Goal: Task Accomplishment & Management: Manage account settings

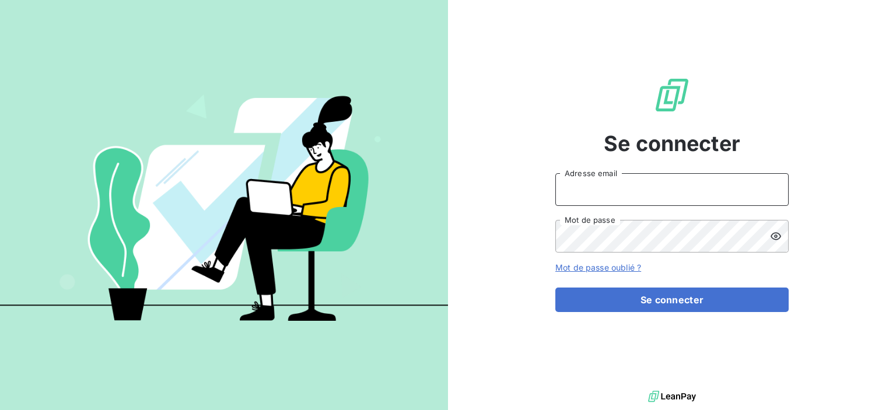
click at [590, 198] on input "Adresse email" at bounding box center [671, 189] width 233 height 33
type input "[EMAIL_ADDRESS][DOMAIN_NAME]"
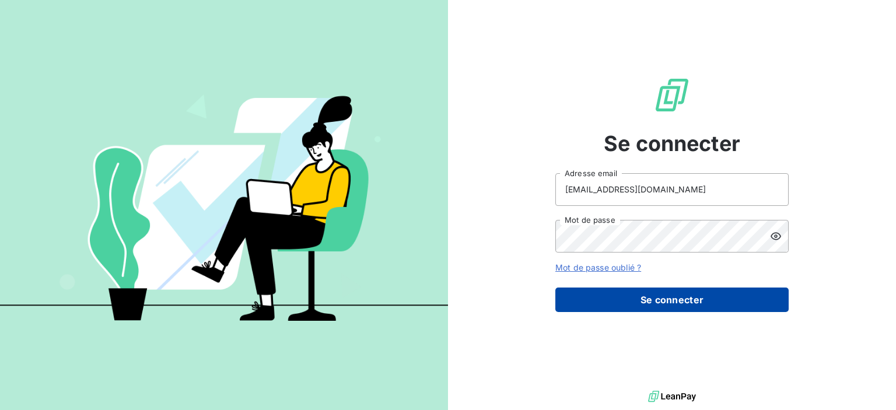
click at [640, 307] on button "Se connecter" at bounding box center [671, 299] width 233 height 24
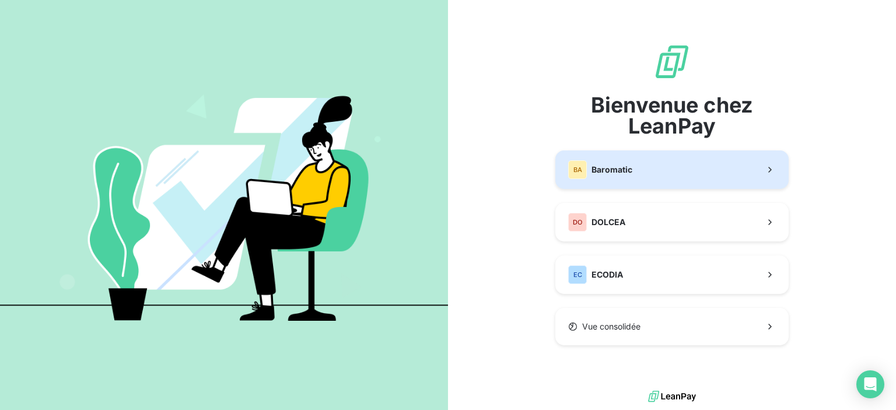
click at [625, 169] on span "Baromatic" at bounding box center [611, 170] width 41 height 12
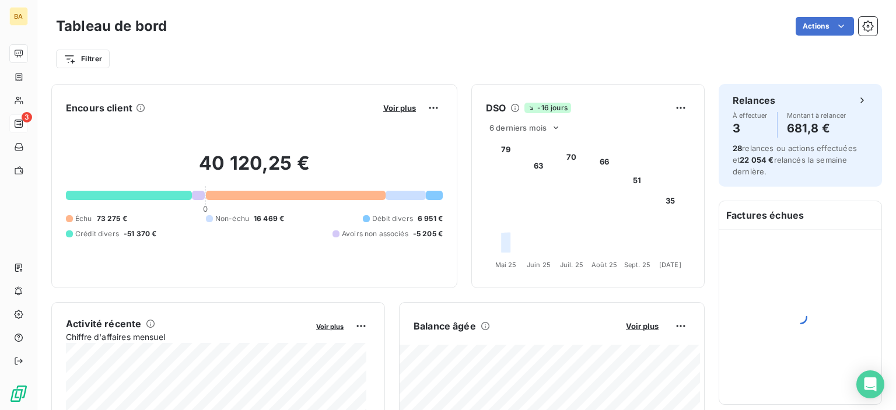
click at [25, 118] on span "3" at bounding box center [27, 117] width 10 height 10
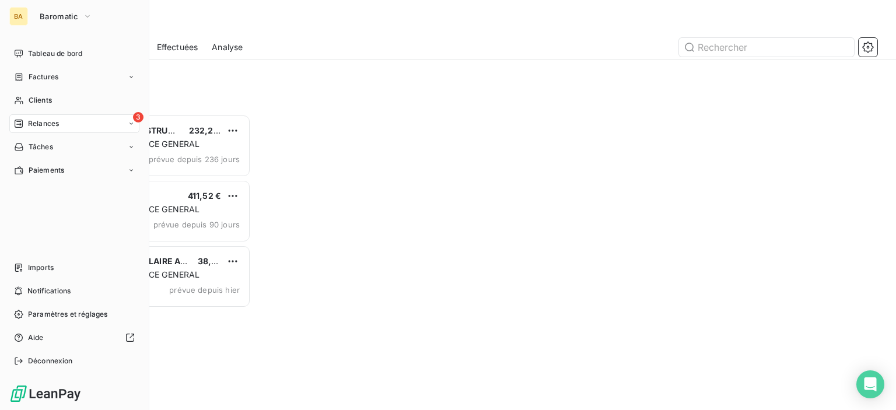
scroll to position [287, 185]
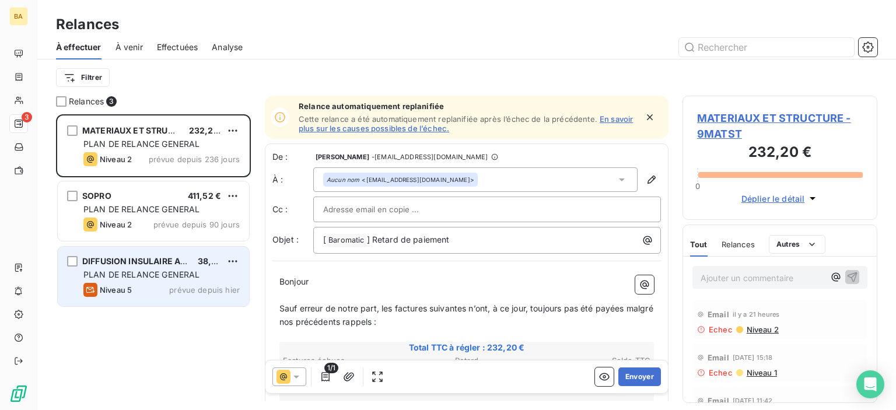
click at [127, 283] on div "Niveau 5" at bounding box center [107, 290] width 48 height 14
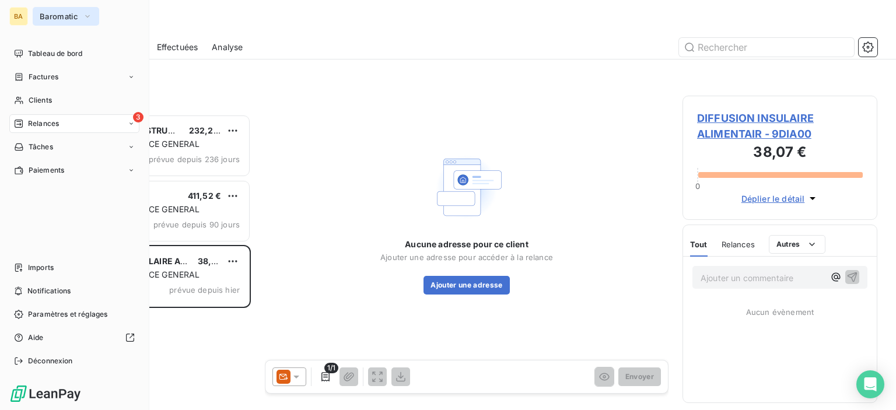
click at [44, 13] on span "Baromatic" at bounding box center [59, 16] width 38 height 9
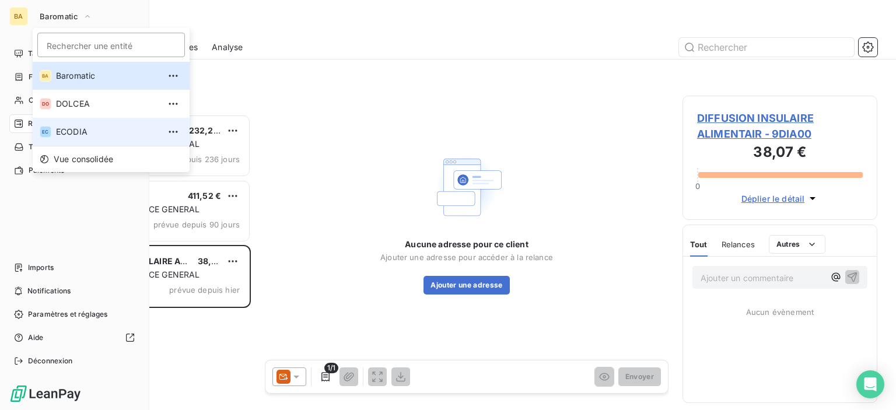
click at [56, 132] on span "ECODIA" at bounding box center [107, 132] width 103 height 12
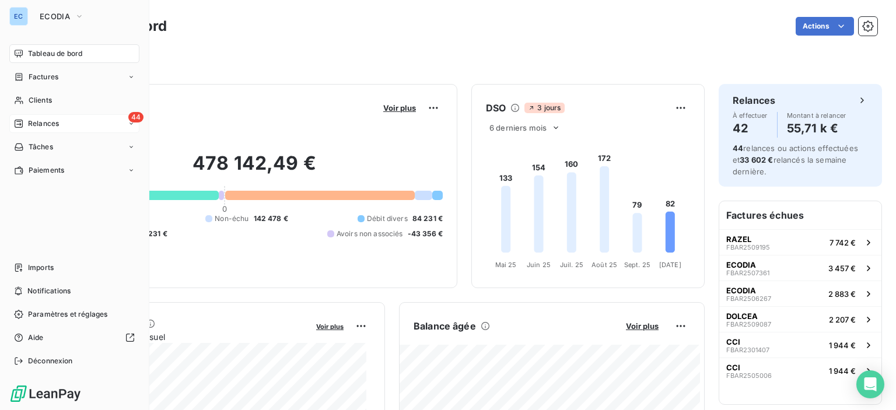
click at [131, 115] on span "44" at bounding box center [135, 117] width 15 height 10
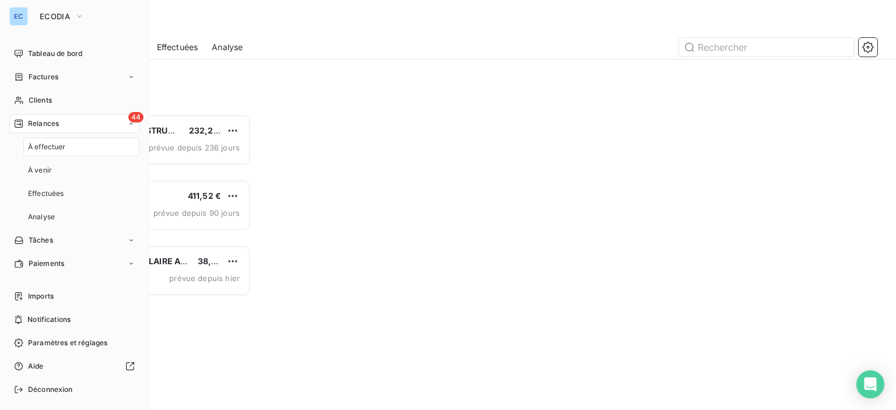
scroll to position [287, 185]
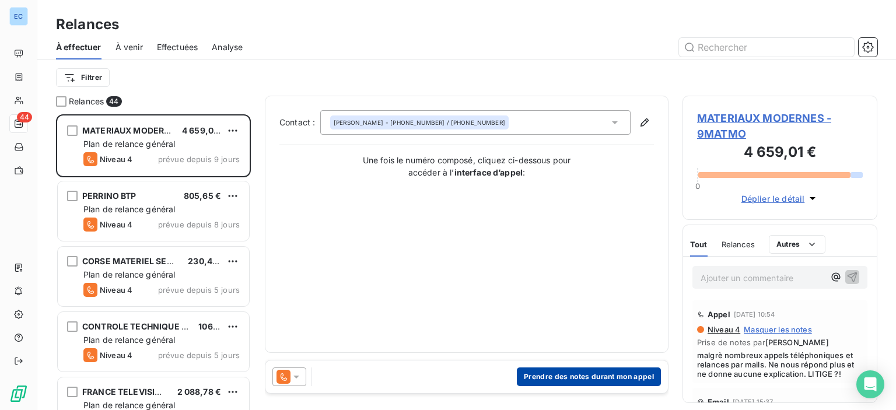
click at [537, 378] on button "Prendre des notes durant mon appel" at bounding box center [589, 376] width 144 height 19
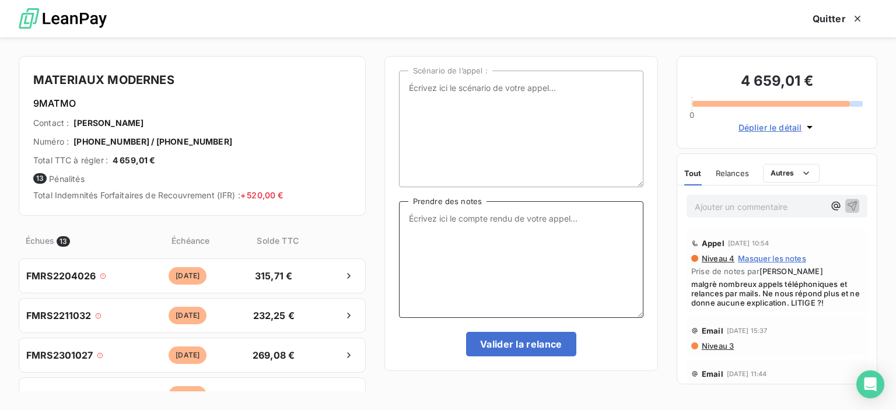
click at [409, 219] on textarea "Prendre des notes" at bounding box center [521, 259] width 244 height 117
type textarea "j"
type textarea "[PERSON_NAME]"
click at [436, 218] on textarea "[PERSON_NAME]" at bounding box center [521, 259] width 244 height 117
click at [539, 240] on textarea "je relance une énième fois ce contact qui ne refuse de me prendre au téléphone …" at bounding box center [521, 259] width 244 height 117
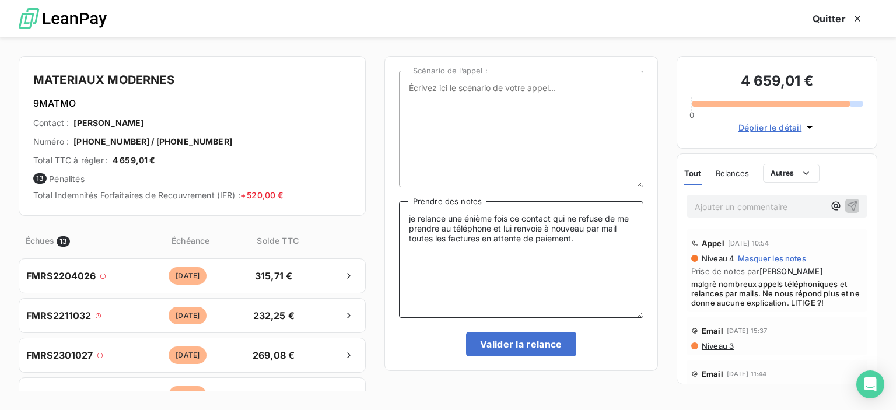
type textarea "je relance une énième fois ce contact qui ne refuse de me prendre au téléphone …"
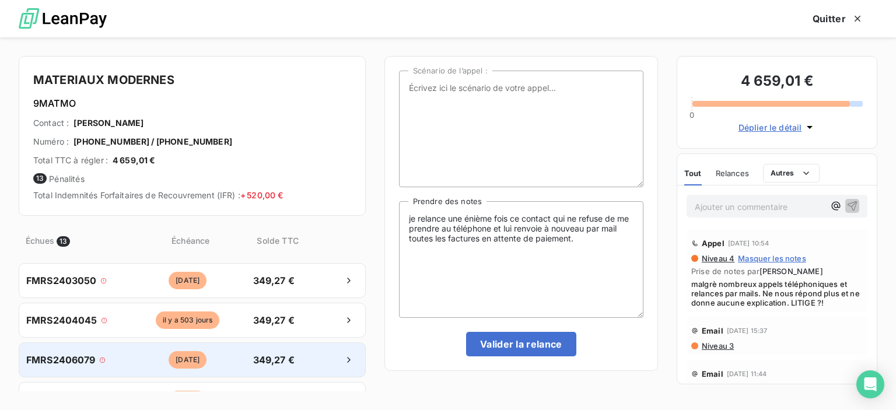
scroll to position [448, 0]
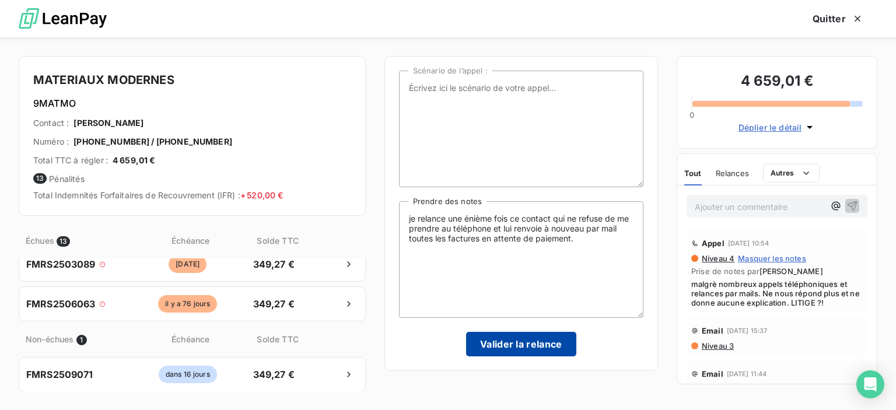
click at [499, 352] on button "Valider la relance" at bounding box center [521, 344] width 110 height 24
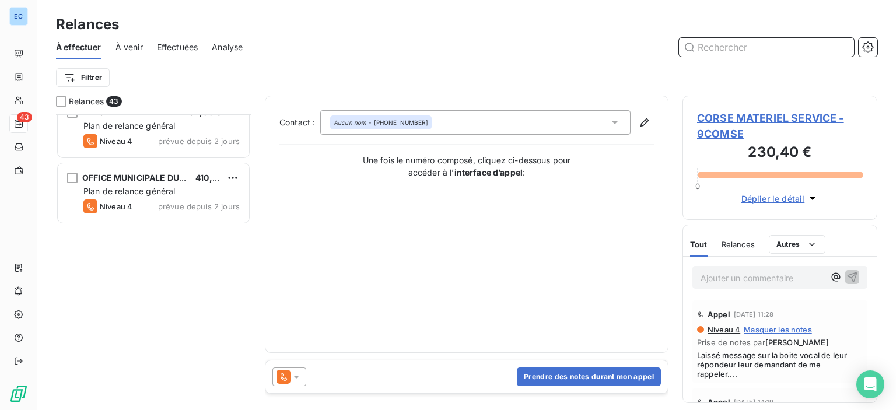
scroll to position [641, 0]
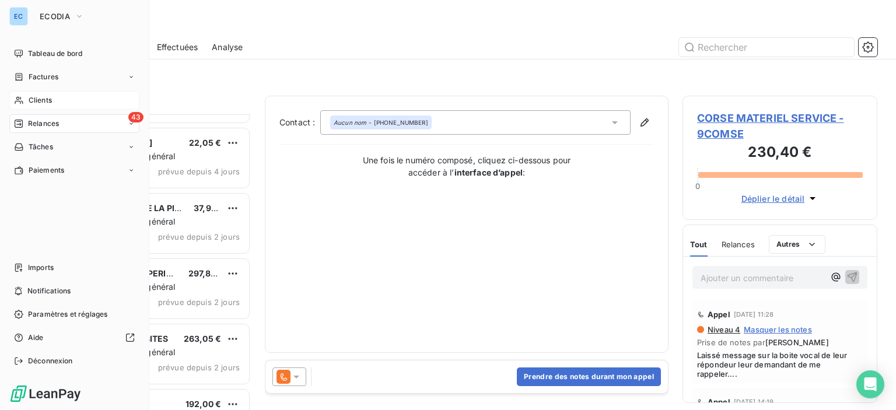
click at [34, 100] on span "Clients" at bounding box center [40, 100] width 23 height 10
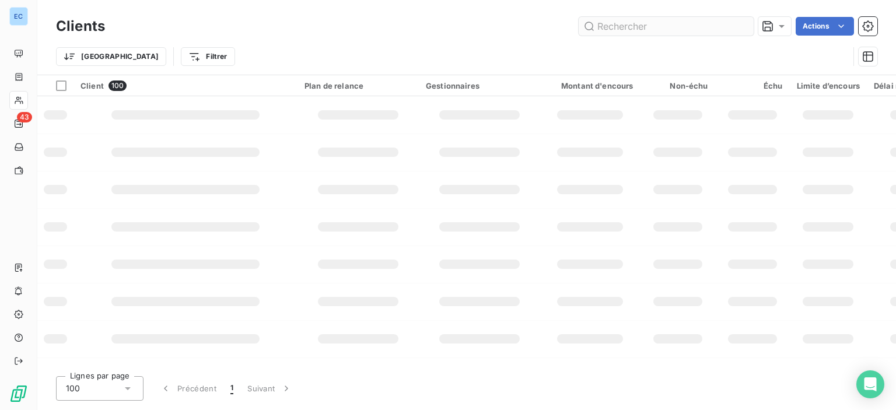
click at [610, 23] on input "text" at bounding box center [665, 26] width 175 height 19
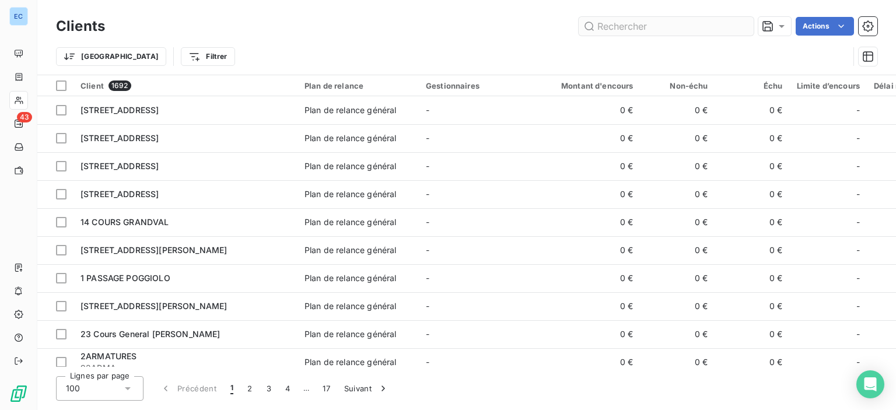
click at [602, 26] on input "text" at bounding box center [665, 26] width 175 height 19
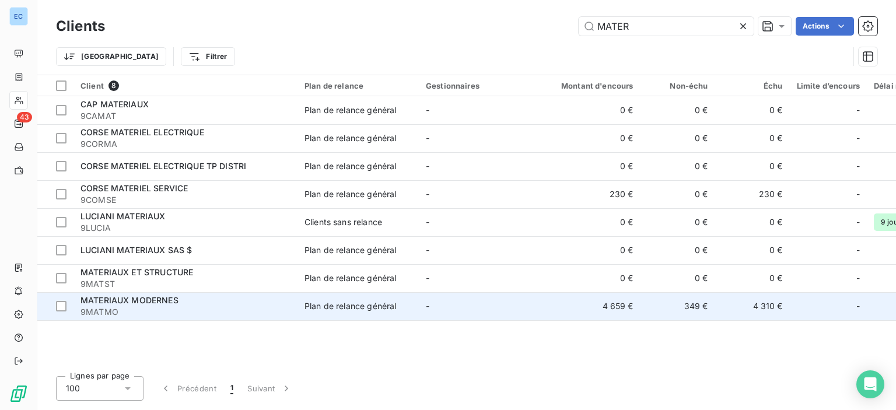
type input "MATER"
click at [383, 307] on div "Plan de relance général" at bounding box center [350, 306] width 92 height 12
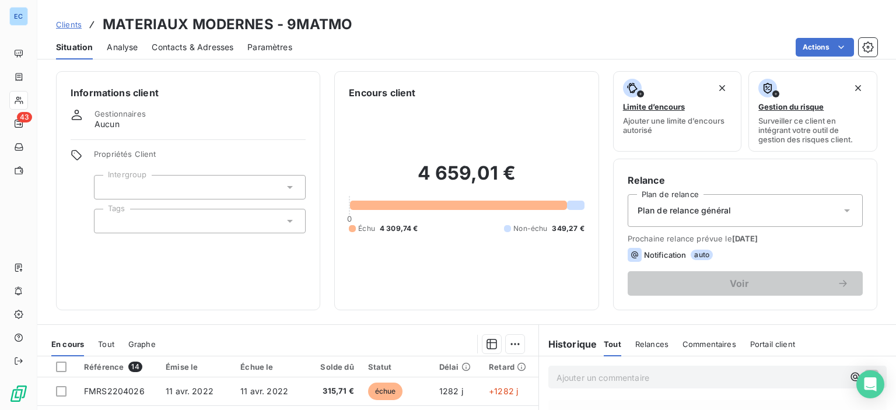
click at [214, 46] on span "Contacts & Adresses" at bounding box center [193, 47] width 82 height 12
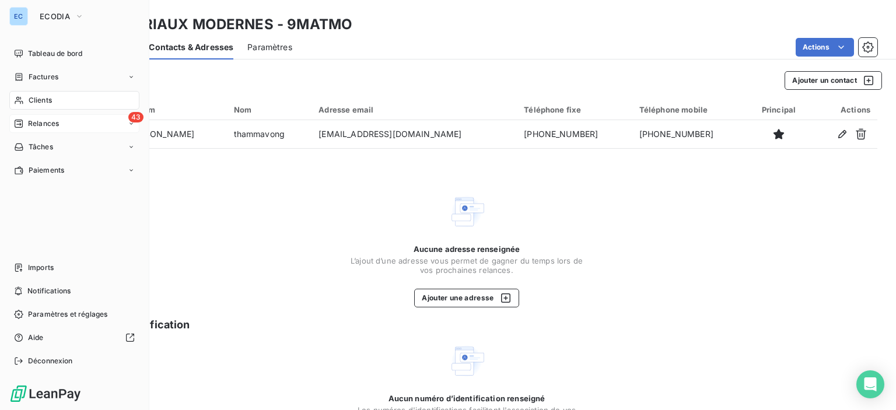
click at [29, 122] on span "Relances" at bounding box center [43, 123] width 31 height 10
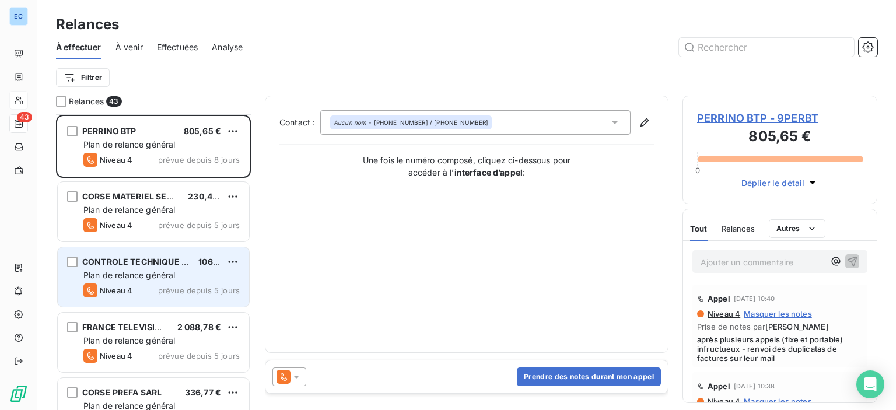
scroll to position [175, 0]
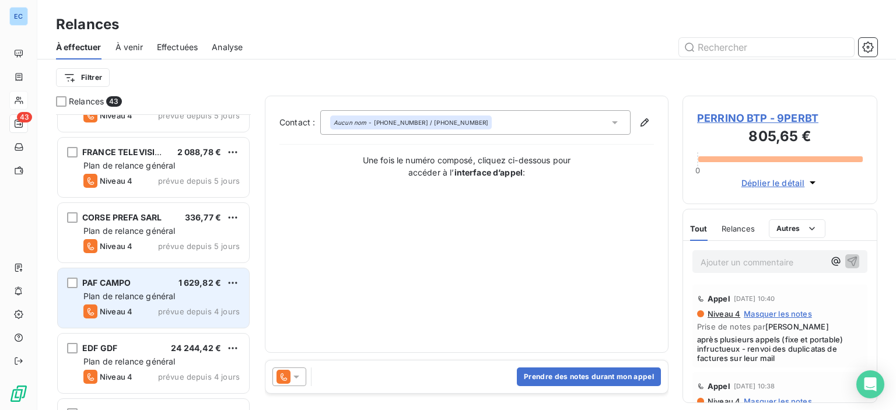
click at [114, 280] on span "PAF CAMPO" at bounding box center [106, 283] width 48 height 10
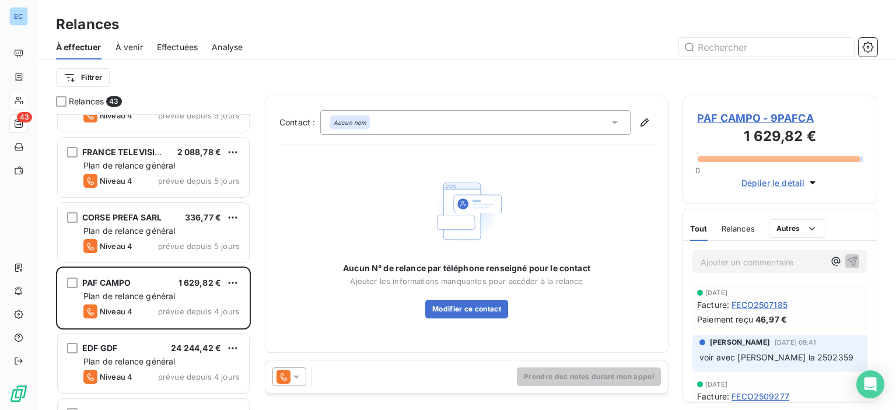
click at [716, 118] on span "PAF CAMPO - 9PAFCA" at bounding box center [780, 118] width 166 height 16
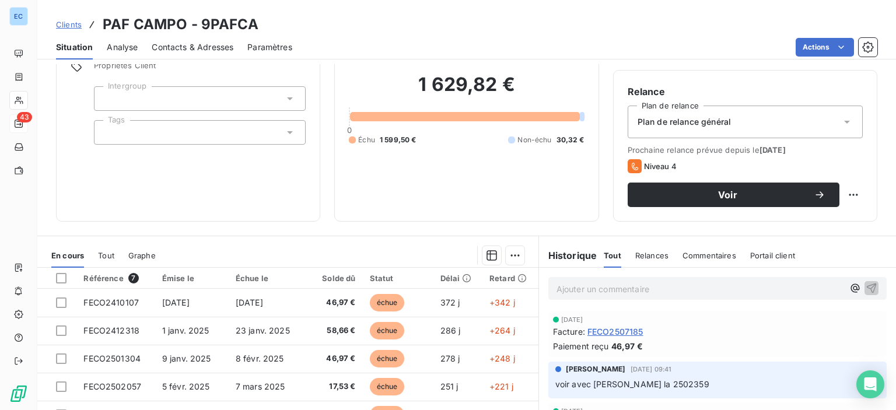
scroll to position [205, 0]
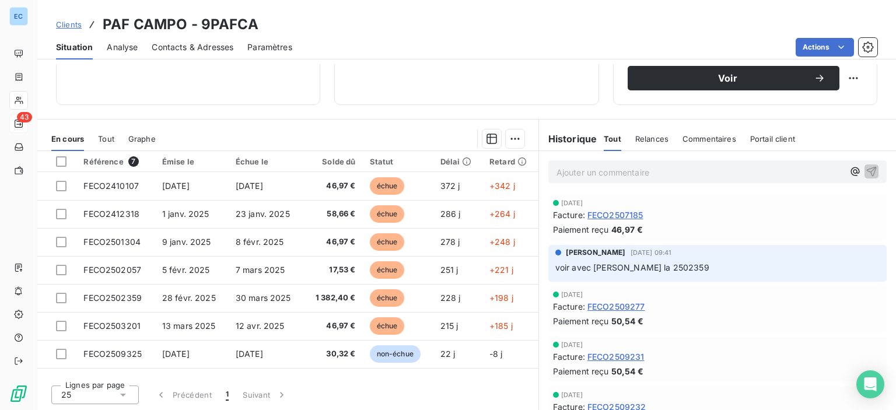
click at [201, 46] on span "Contacts & Adresses" at bounding box center [193, 47] width 82 height 12
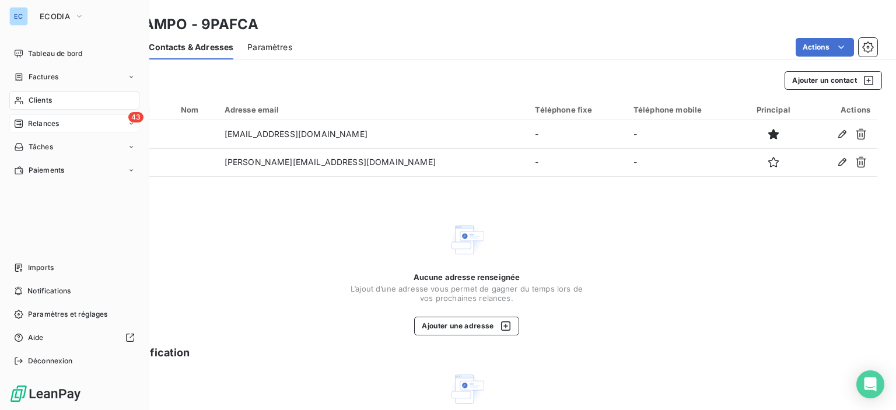
click at [51, 121] on span "Relances" at bounding box center [43, 123] width 31 height 10
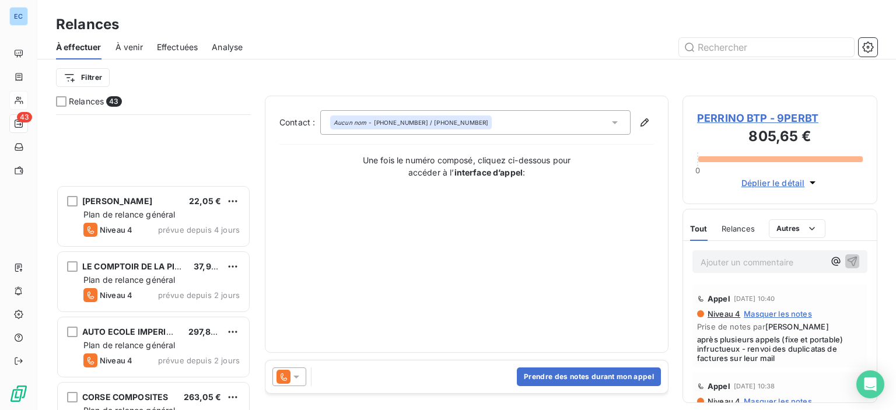
scroll to position [758, 0]
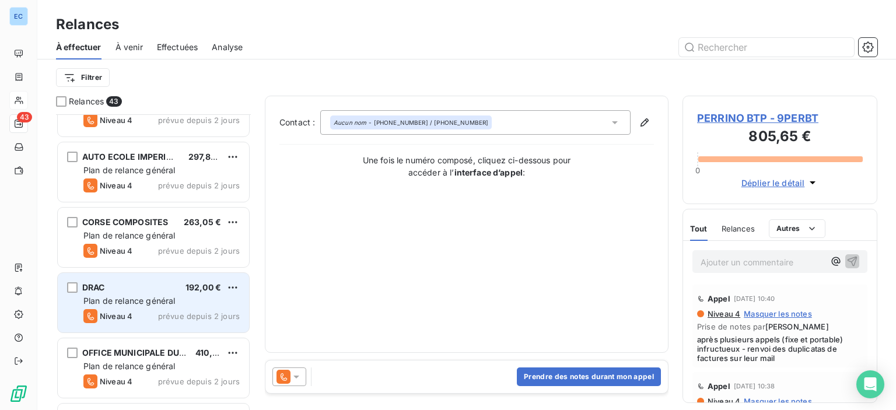
click at [98, 286] on span "DRAC" at bounding box center [93, 287] width 23 height 10
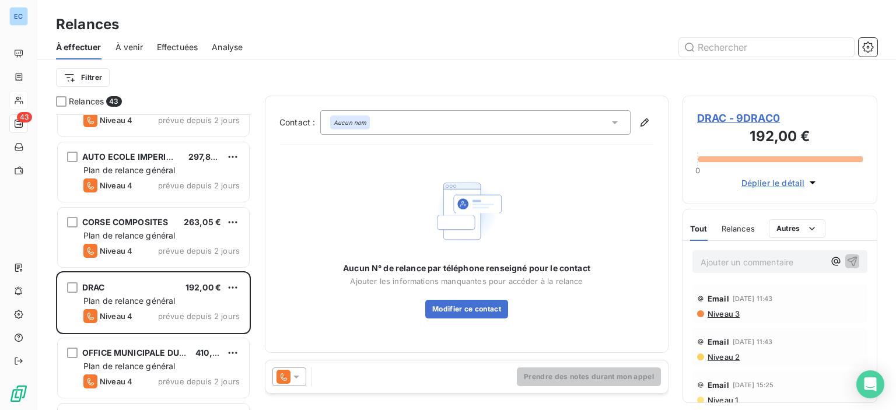
click at [718, 115] on span "DRAC - 9DRAC0" at bounding box center [780, 118] width 166 height 16
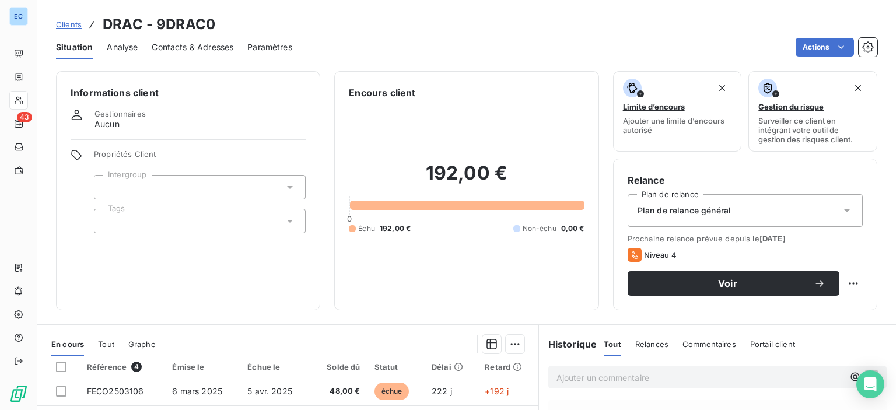
click at [199, 47] on span "Contacts & Adresses" at bounding box center [193, 47] width 82 height 12
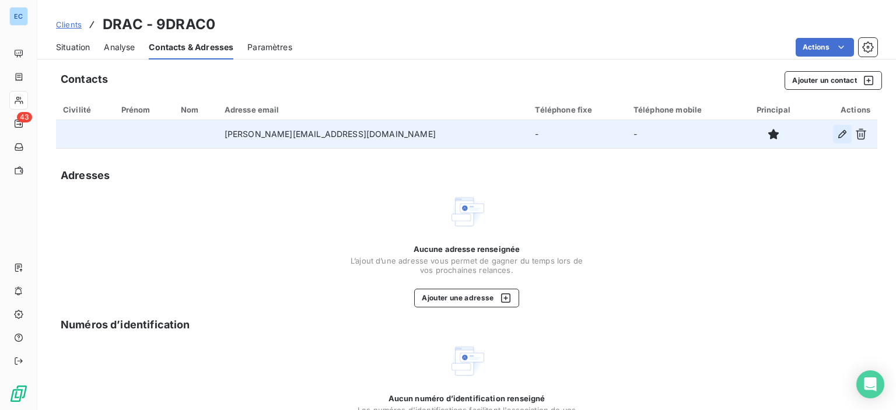
click at [836, 134] on icon "button" at bounding box center [842, 134] width 12 height 12
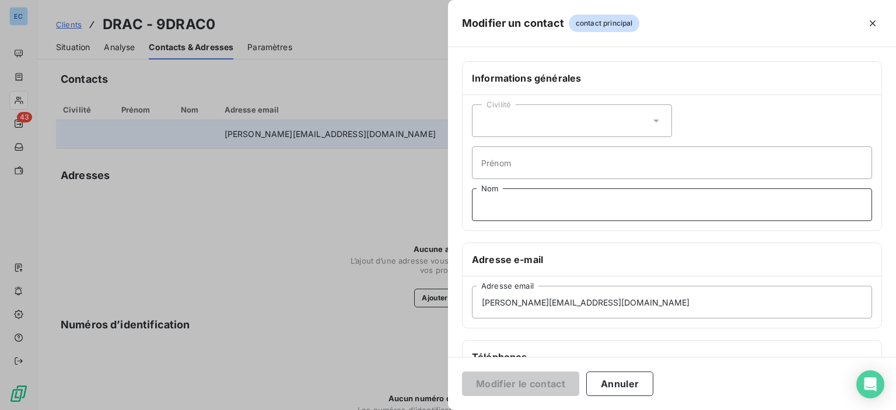
click at [490, 205] on input "Nom" at bounding box center [672, 204] width 400 height 33
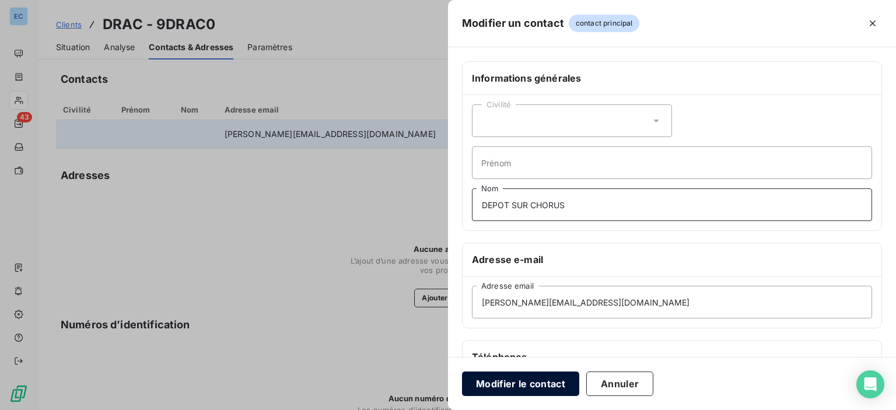
type input "DEPOT SUR CHORUS"
click at [528, 391] on button "Modifier le contact" at bounding box center [520, 383] width 117 height 24
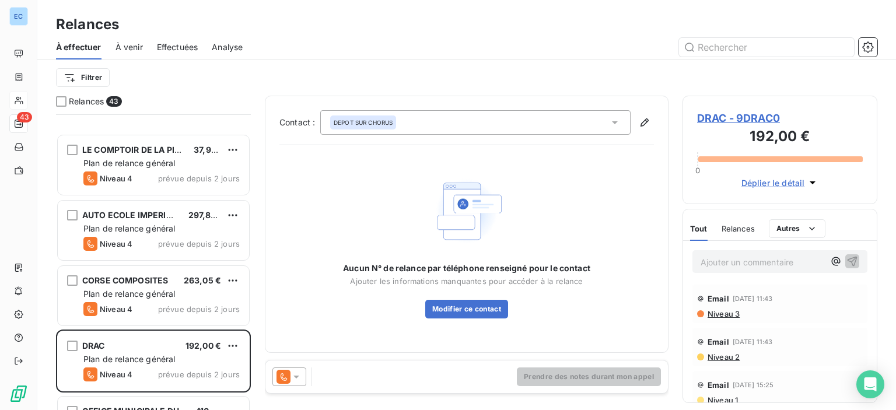
scroll to position [816, 0]
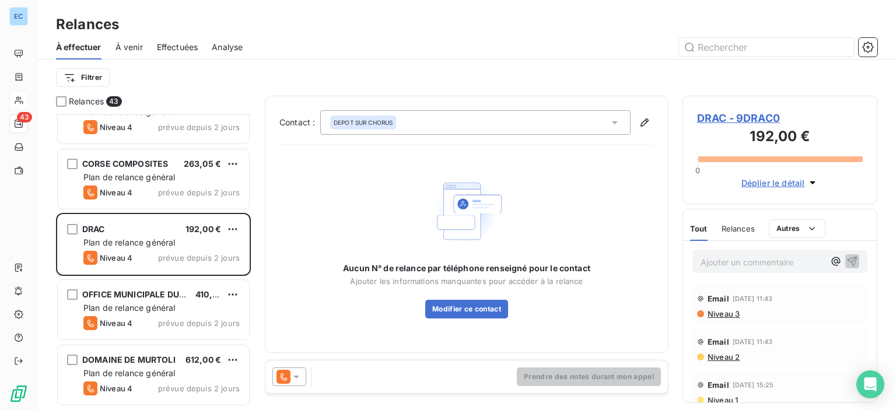
click at [724, 118] on span "DRAC - 9DRAC0" at bounding box center [780, 118] width 166 height 16
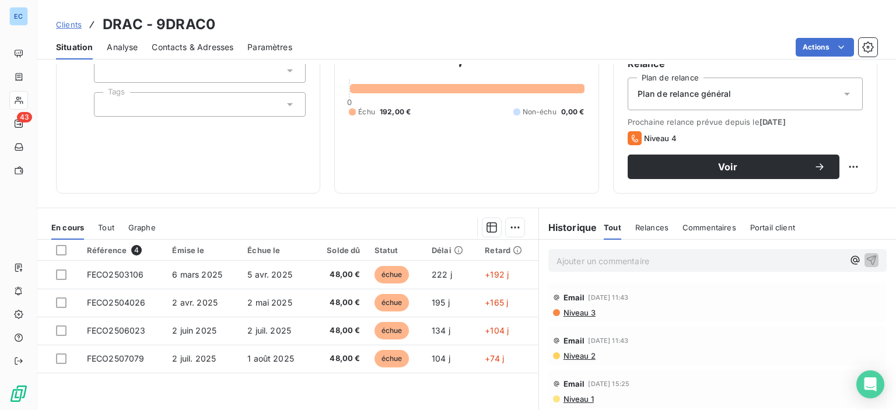
scroll to position [205, 0]
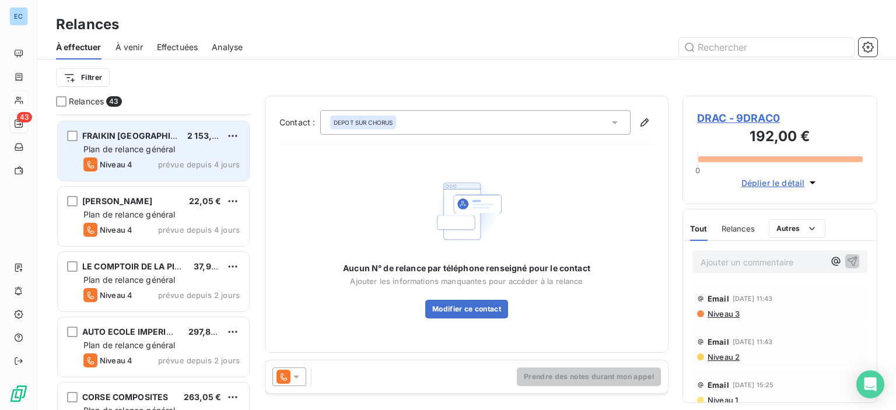
scroll to position [816, 0]
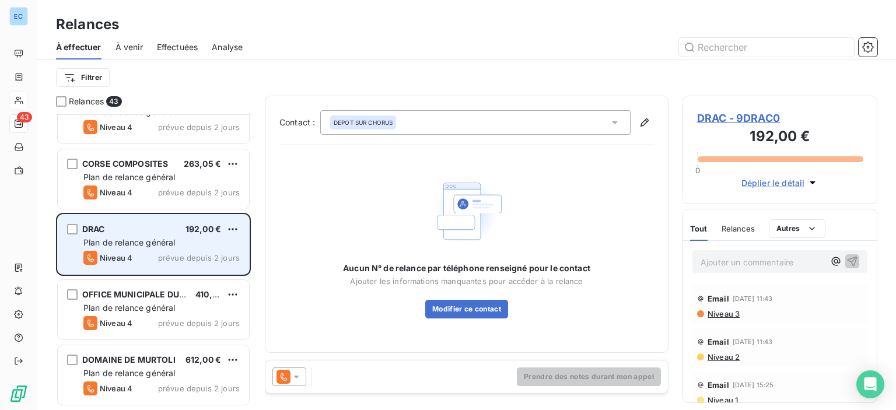
click at [148, 244] on span "Plan de relance général" at bounding box center [129, 242] width 92 height 10
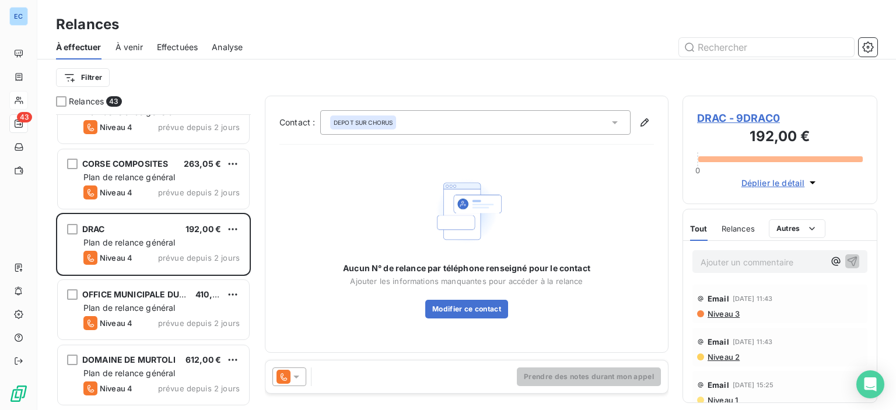
click at [729, 116] on span "DRAC - 9DRAC0" at bounding box center [780, 118] width 166 height 16
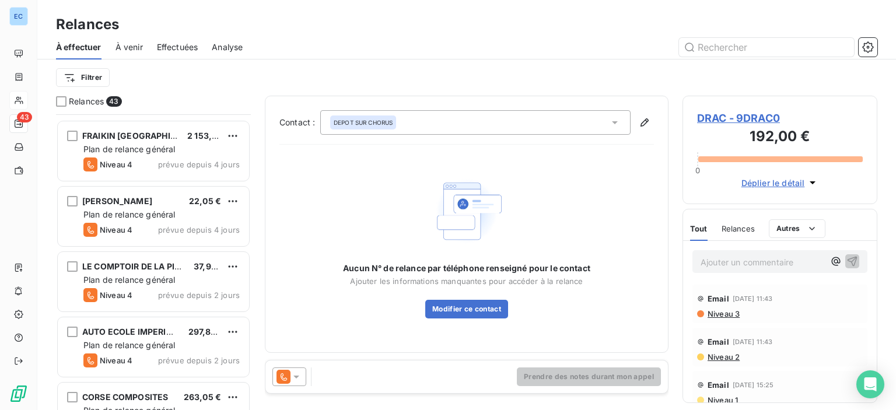
scroll to position [758, 0]
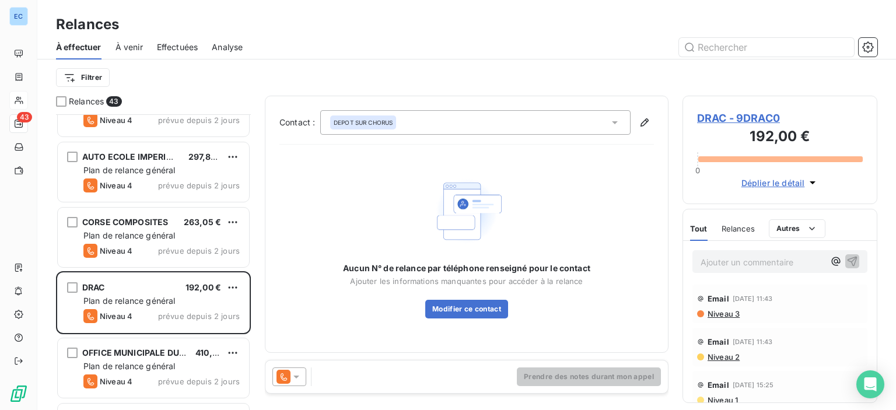
click at [616, 120] on icon at bounding box center [615, 123] width 12 height 12
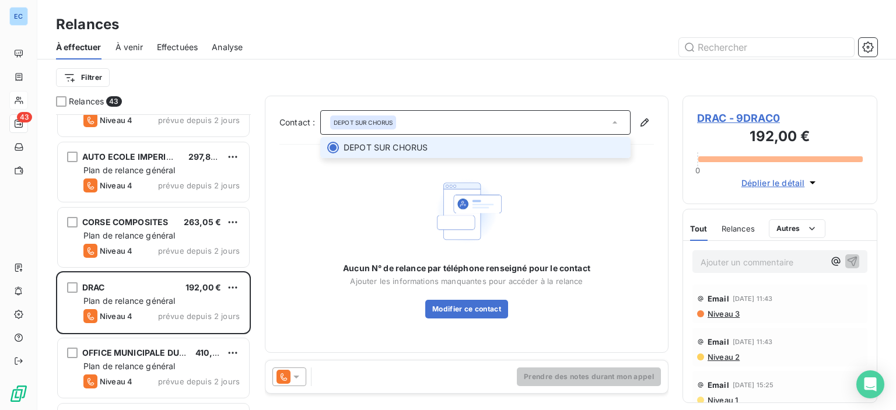
click at [432, 142] on span "DEPOT SUR CHORUS" at bounding box center [483, 148] width 280 height 12
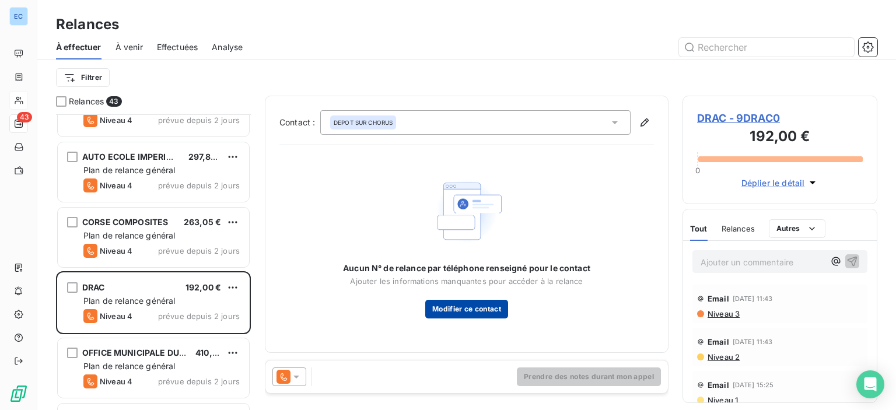
click at [468, 310] on button "Modifier ce contact" at bounding box center [466, 309] width 83 height 19
type input "DEPOT SUR CHORUS"
type input "[PERSON_NAME][EMAIL_ADDRESS][DOMAIN_NAME]"
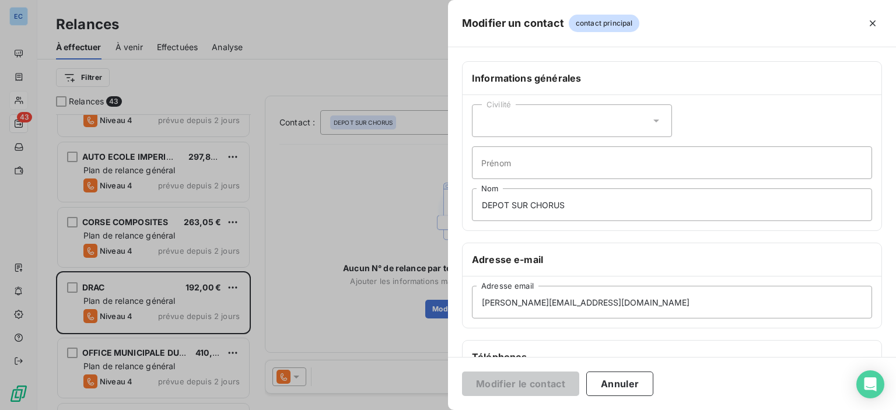
scroll to position [117, 0]
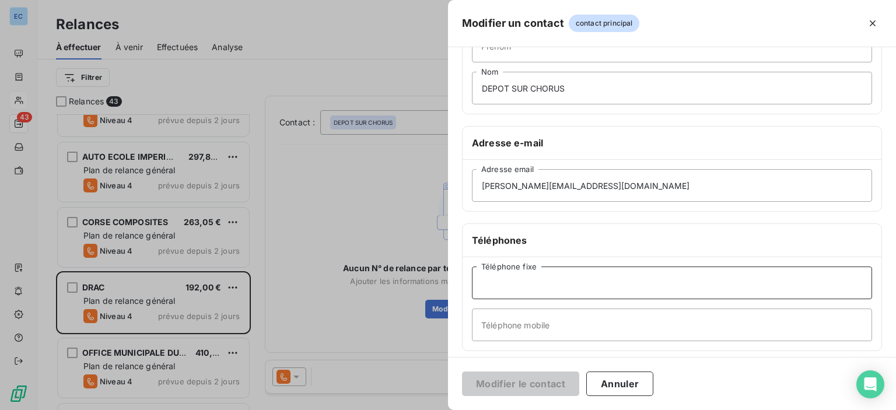
click at [515, 280] on input "Téléphone fixe" at bounding box center [672, 282] width 400 height 33
type input "CHORUS"
click at [497, 383] on button "Modifier le contact" at bounding box center [520, 383] width 117 height 24
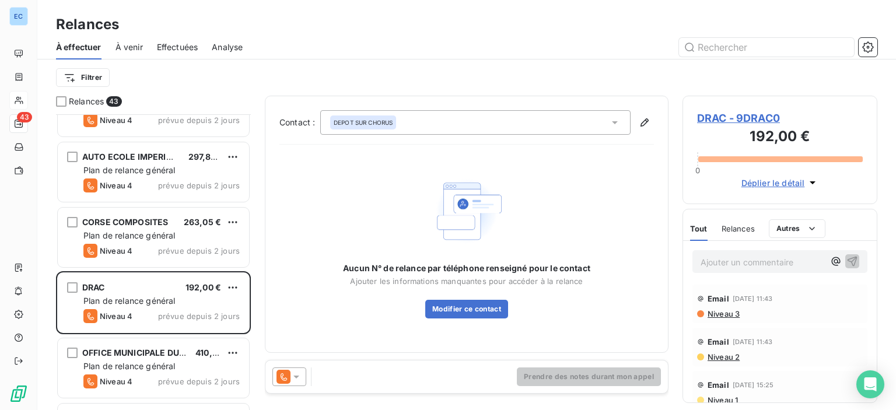
click at [622, 121] on div "DEPOT SUR CHORUS" at bounding box center [475, 122] width 310 height 24
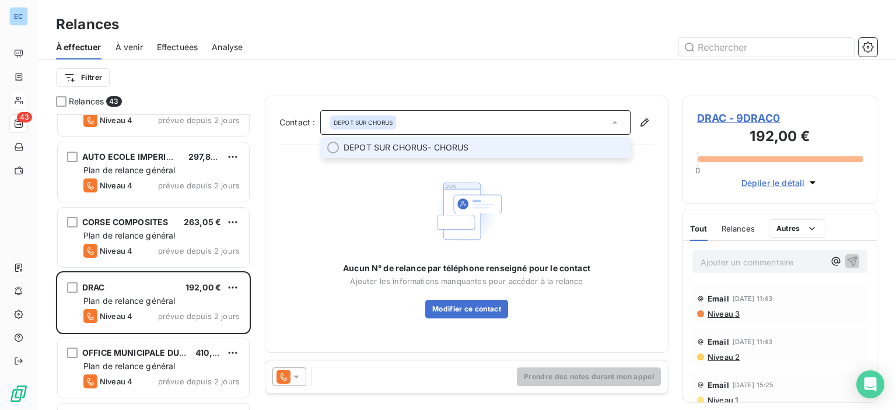
click at [418, 144] on span "DEPOT SUR CHORUS" at bounding box center [385, 148] width 84 height 12
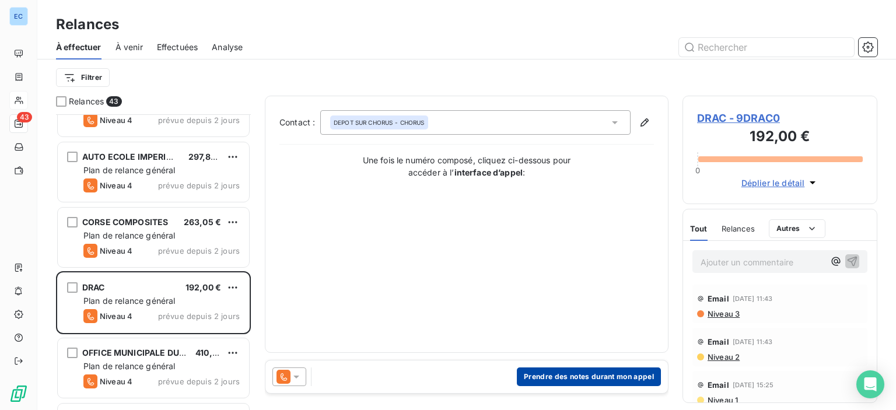
click at [542, 378] on button "Prendre des notes durant mon appel" at bounding box center [589, 376] width 144 height 19
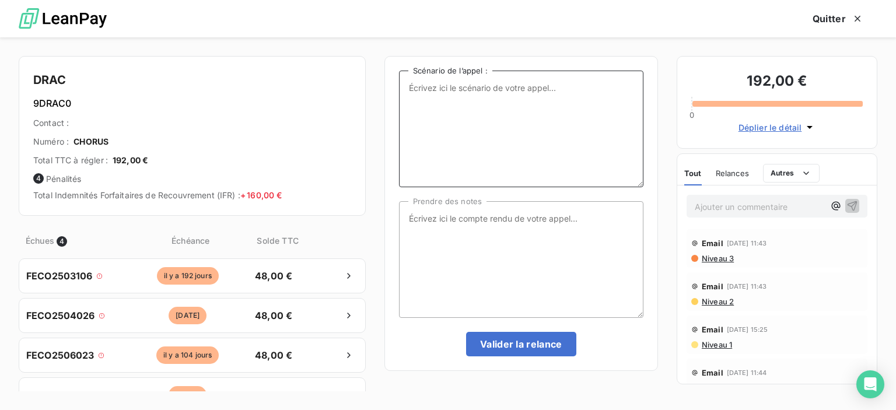
click at [428, 88] on textarea "Scénario de l’appel :" at bounding box center [521, 129] width 244 height 117
type textarea "Factures impayées"
click at [397, 208] on div "Factures impayées Scénario de l’appel : Prendre des notes [PERSON_NAME] la rela…" at bounding box center [520, 213] width 273 height 315
click at [425, 220] on textarea "Prendre des notes" at bounding box center [521, 259] width 244 height 117
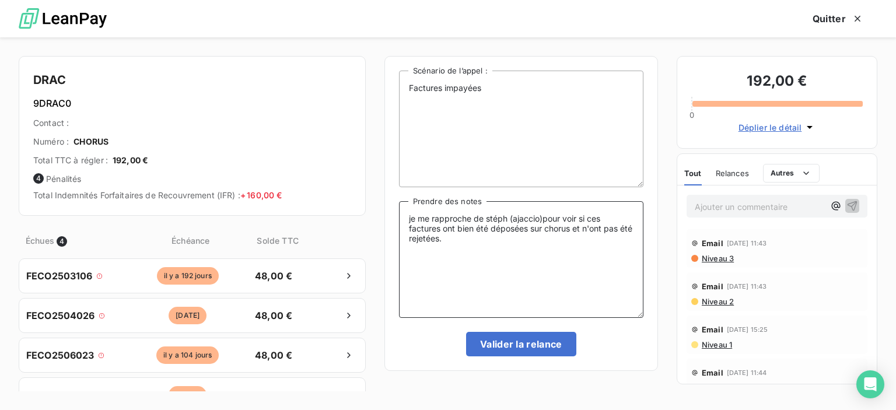
click at [542, 220] on textarea "je me rapproche de stéph (ajaccio)pour voir si ces factures ont bien été déposé…" at bounding box center [521, 259] width 244 height 117
type textarea "je me rapproche de stéph (ajaccio) pour voir si ces factures ont bien été dépos…"
click at [504, 344] on button "Valider la relance" at bounding box center [521, 344] width 110 height 24
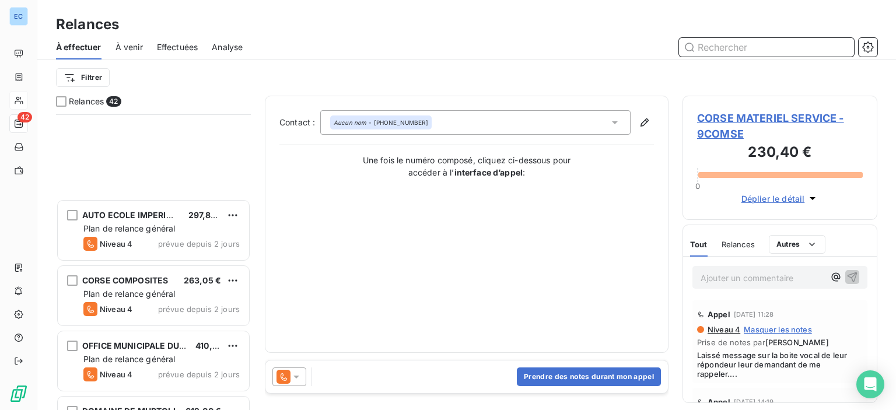
scroll to position [875, 0]
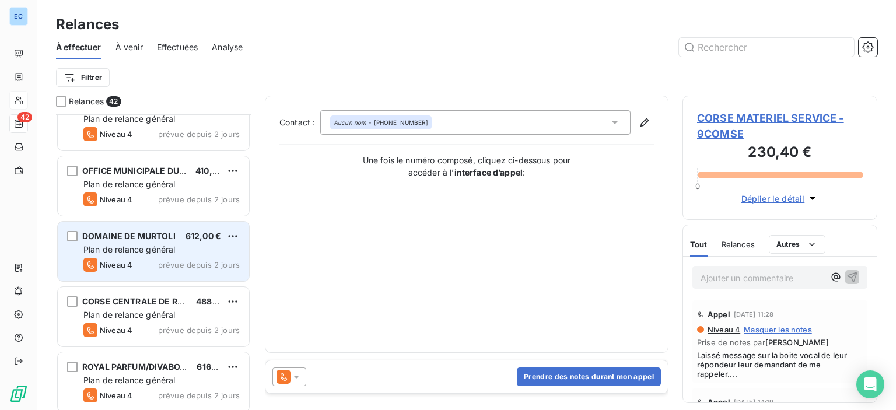
click at [145, 235] on span "DOMAINE DE MURTOLI" at bounding box center [128, 236] width 93 height 10
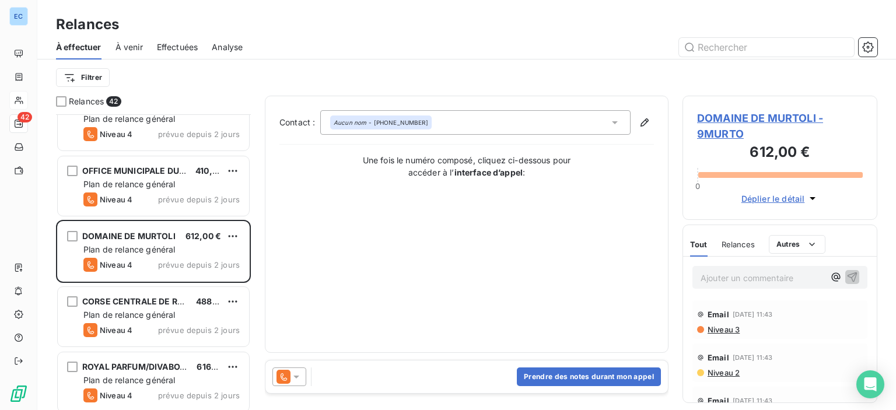
click at [615, 122] on icon at bounding box center [615, 122] width 6 height 3
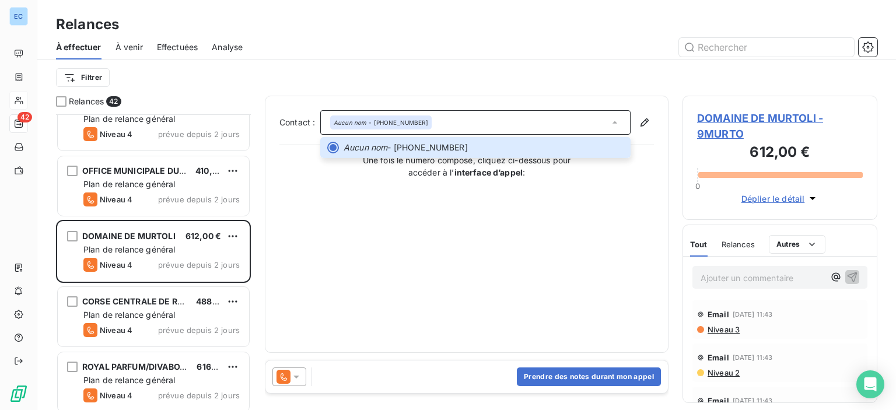
click at [741, 119] on span "DOMAINE DE MURTOLI - 9MURTO" at bounding box center [780, 125] width 166 height 31
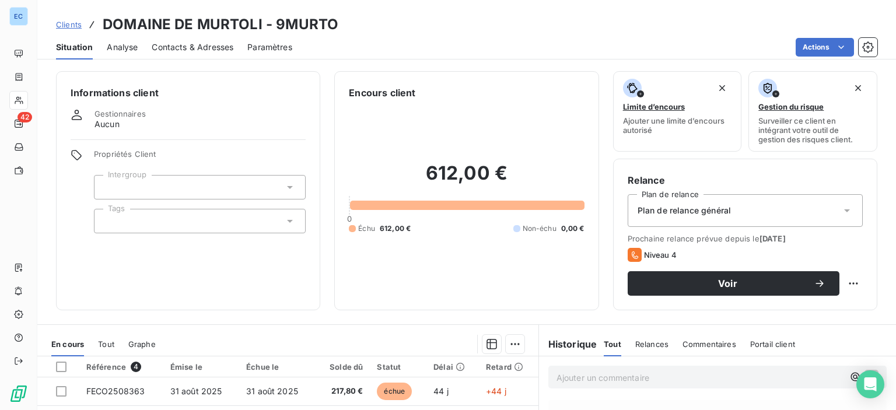
click at [189, 44] on span "Contacts & Adresses" at bounding box center [193, 47] width 82 height 12
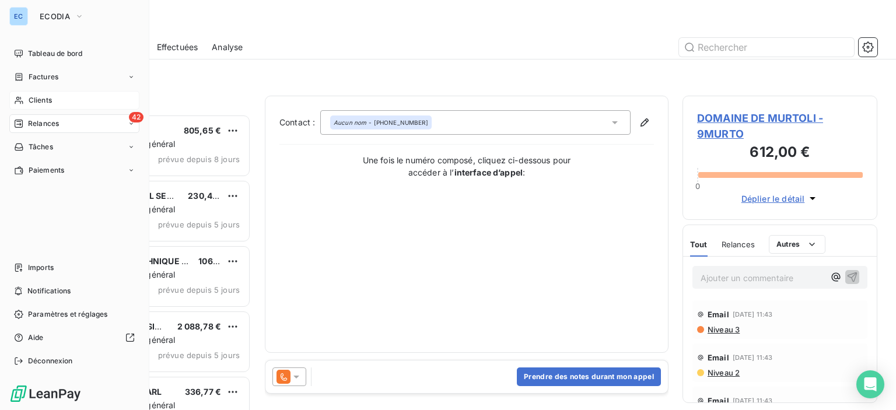
scroll to position [287, 185]
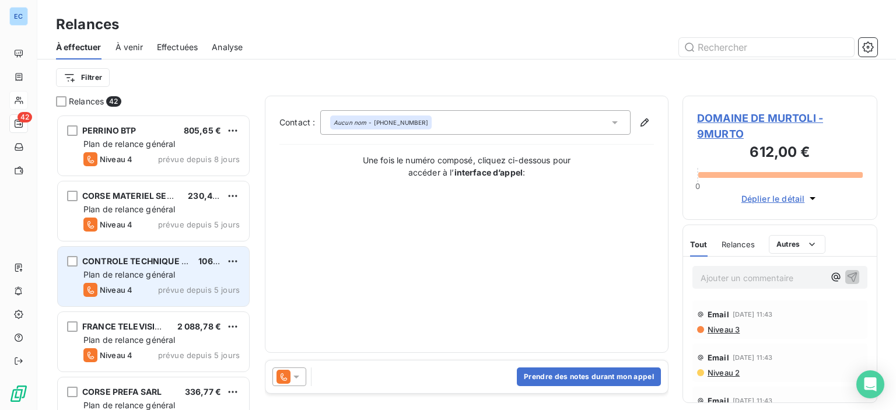
click at [150, 260] on span "CONTROLE TECHNIQUE [PERSON_NAME]" at bounding box center [166, 261] width 169 height 10
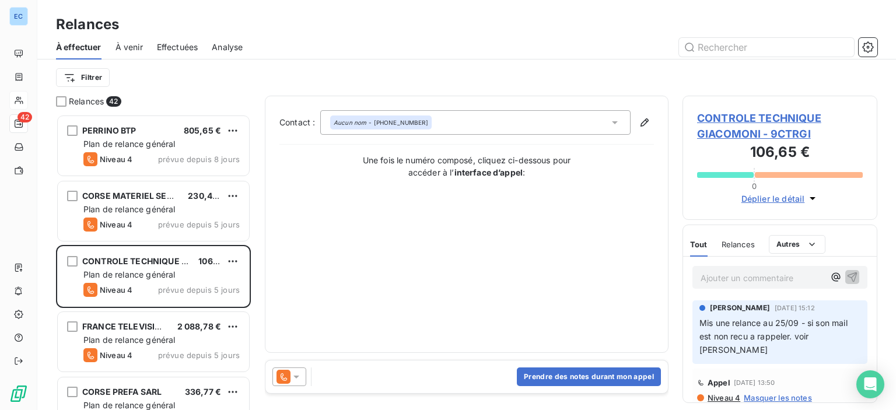
click at [613, 121] on icon at bounding box center [615, 122] width 6 height 3
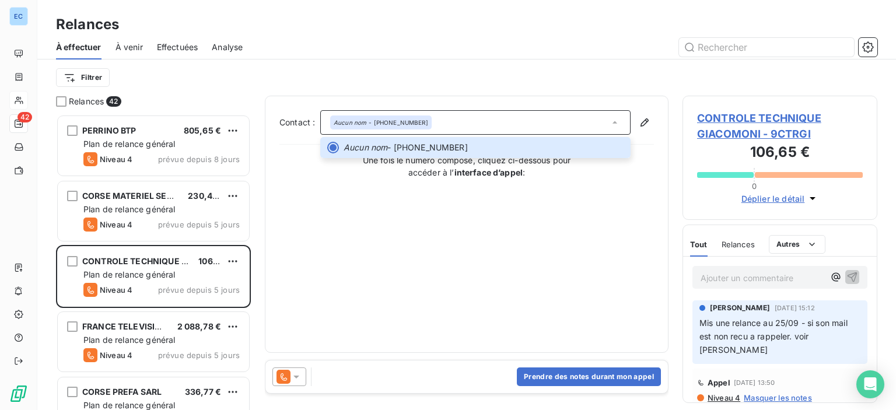
click at [735, 118] on span "CONTROLE TECHNIQUE GIACOMONI - 9CTRGI" at bounding box center [780, 125] width 166 height 31
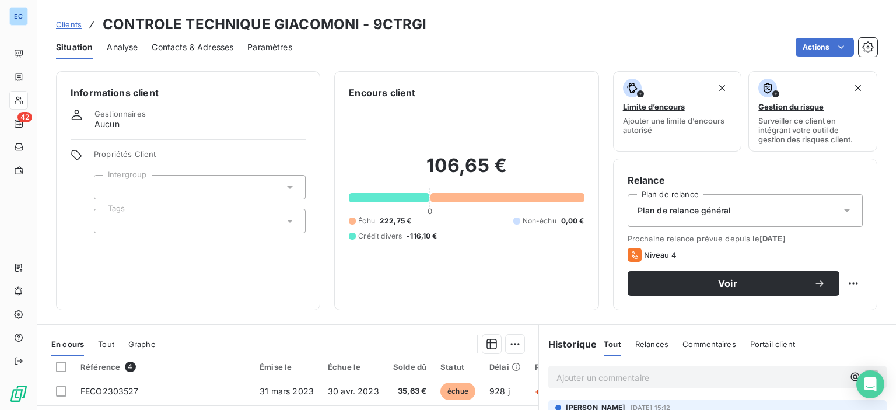
click at [177, 47] on span "Contacts & Adresses" at bounding box center [193, 47] width 82 height 12
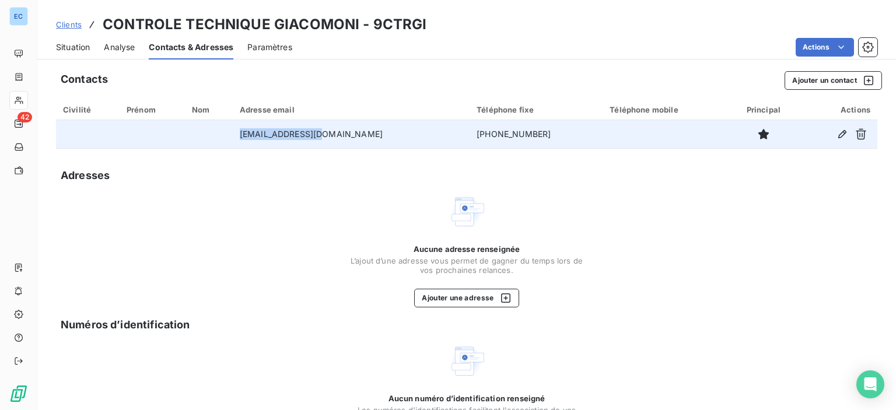
drag, startPoint x: 342, startPoint y: 132, endPoint x: 266, endPoint y: 141, distance: 76.8
click at [266, 141] on td "[EMAIL_ADDRESS][DOMAIN_NAME]" at bounding box center [351, 134] width 237 height 28
copy td "[EMAIL_ADDRESS][DOMAIN_NAME]"
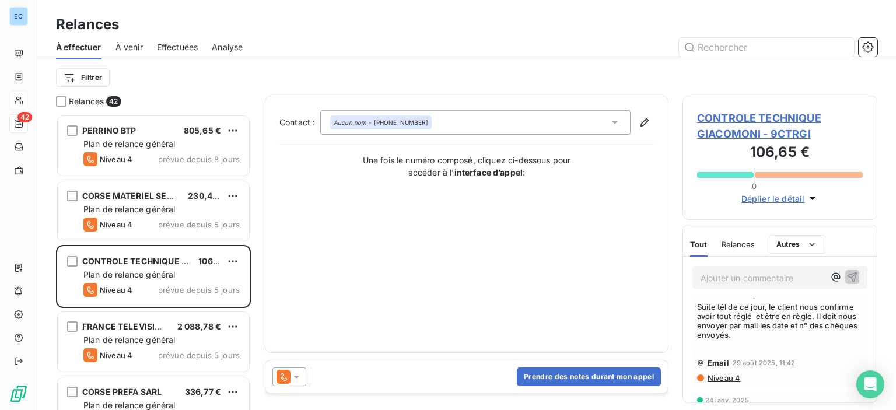
scroll to position [58, 0]
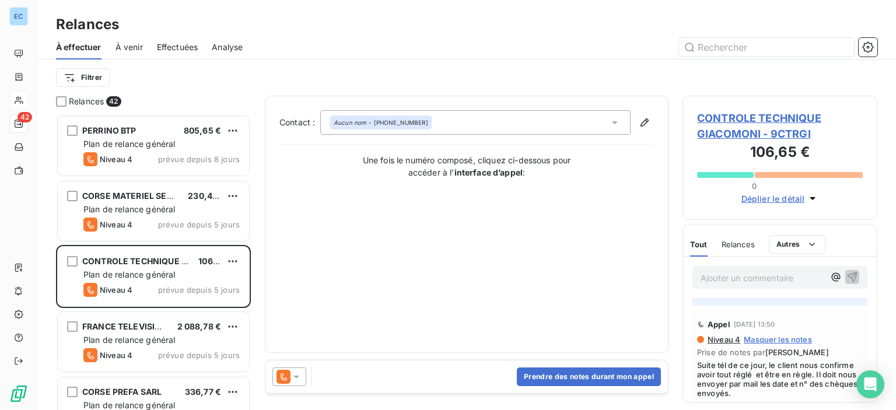
click at [720, 118] on span "CONTROLE TECHNIQUE GIACOMONI - 9CTRGI" at bounding box center [780, 125] width 166 height 31
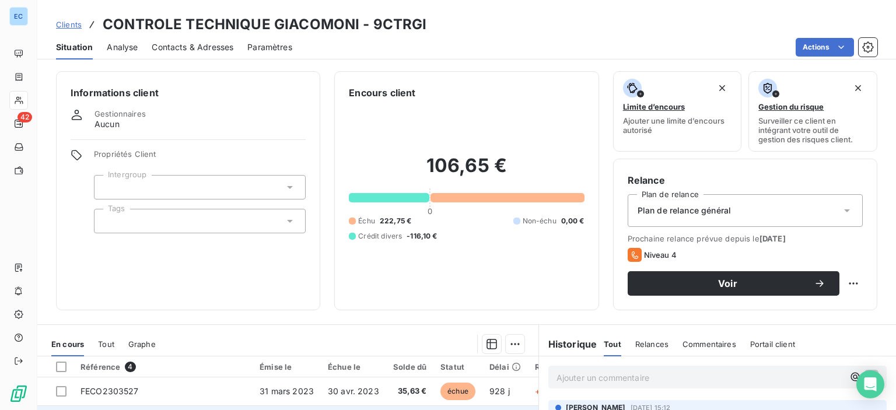
scroll to position [175, 0]
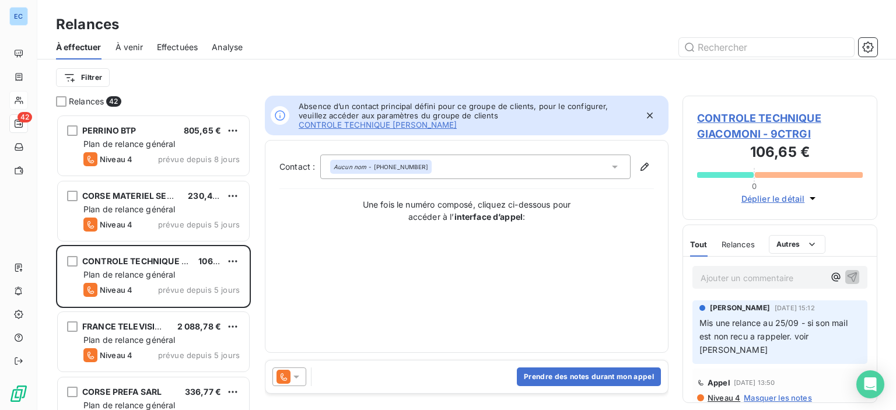
scroll to position [287, 185]
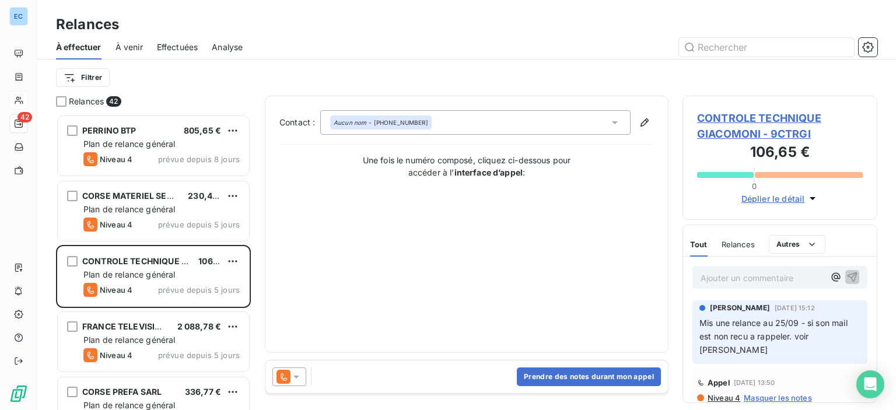
click at [372, 121] on div "Aucun nom - [PHONE_NUMBER]" at bounding box center [381, 122] width 94 height 8
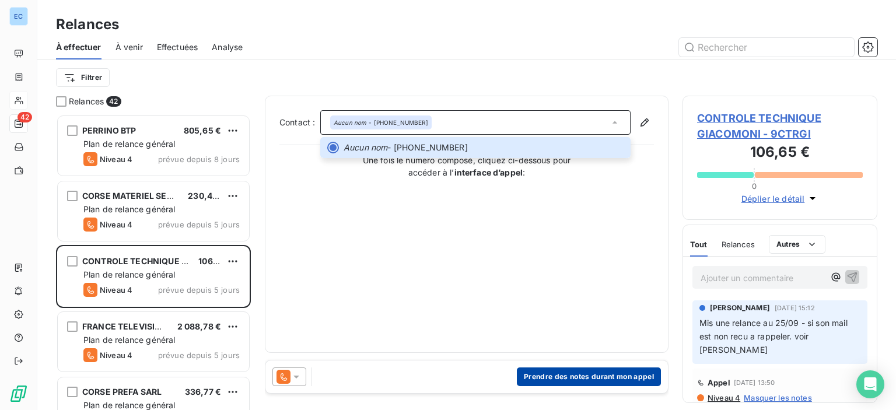
click at [560, 374] on button "Prendre des notes durant mon appel" at bounding box center [589, 376] width 144 height 19
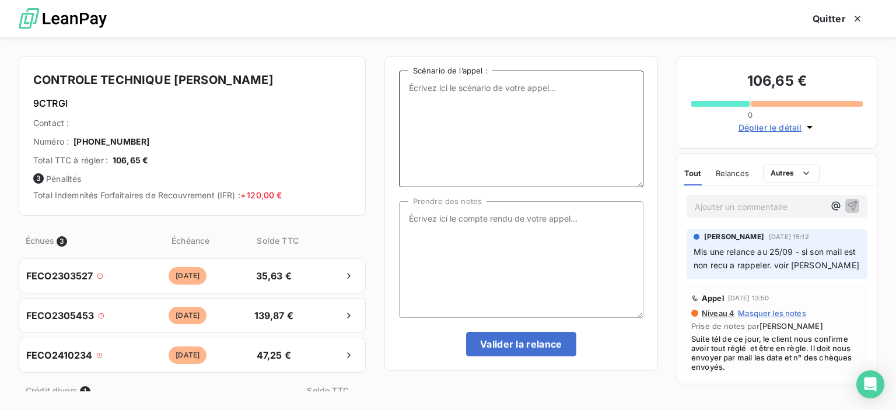
click at [415, 96] on textarea "Scénario de l’appel :" at bounding box center [521, 129] width 244 height 117
type textarea "factures impayées"
click at [415, 217] on textarea "Prendre des notes" at bounding box center [521, 259] width 244 height 117
type textarea "r"
click at [583, 220] on textarea "Relace auprès du service compabilité pour l'anvoi des N° et dates des chèques é…" at bounding box center [521, 259] width 244 height 117
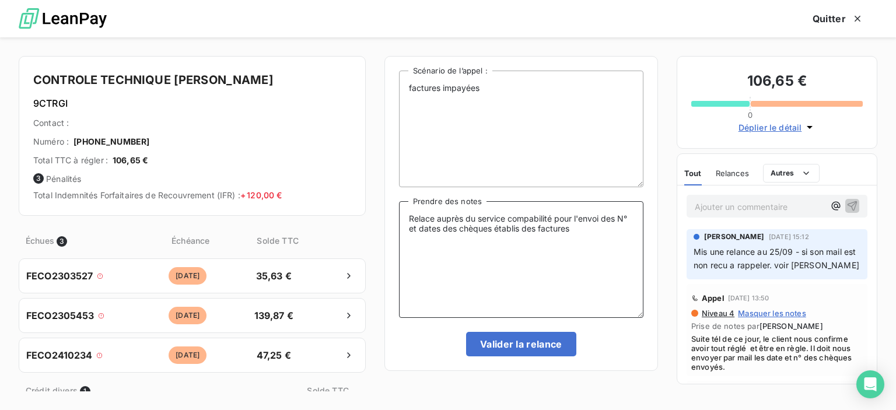
click at [602, 219] on textarea "Relace auprès du service compabilité pour l'envoi des N° et dates des chèques é…" at bounding box center [521, 259] width 244 height 117
click at [596, 228] on textarea "Relace auprès du service compabilité pour l'envoi par mail des N° et dates des …" at bounding box center [521, 259] width 244 height 117
type textarea "Relace auprès du service compabilité pour l'envoi par mail des N° et dates des …"
click at [499, 348] on button "Valider la relance" at bounding box center [521, 344] width 110 height 24
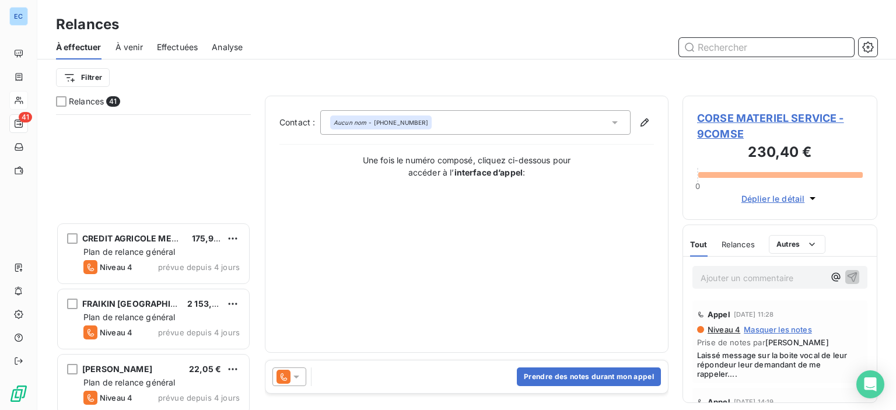
scroll to position [525, 0]
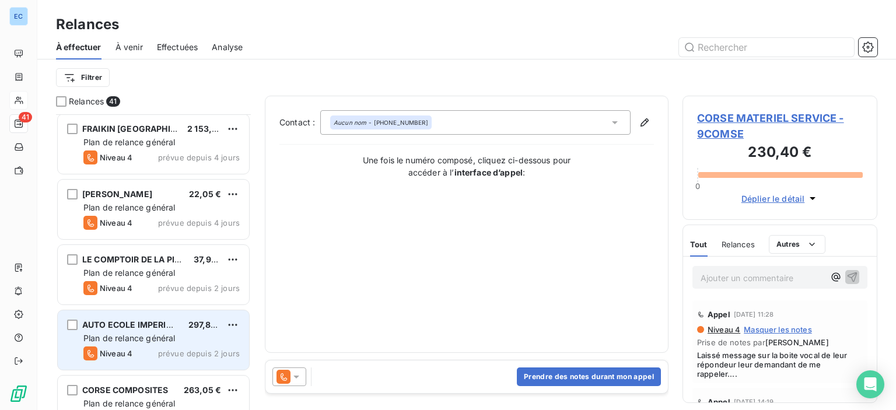
click at [103, 324] on span "AUTO ECOLE IMPERIALE" at bounding box center [132, 325] width 100 height 10
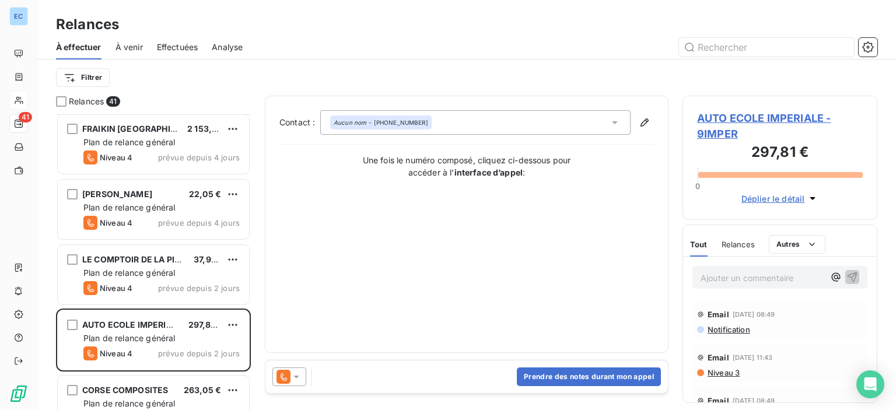
click at [615, 121] on icon at bounding box center [615, 122] width 6 height 3
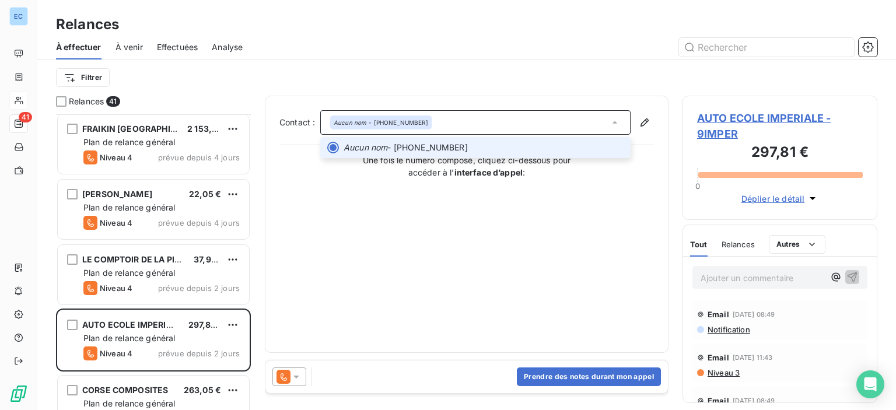
click at [615, 121] on icon at bounding box center [615, 123] width 12 height 12
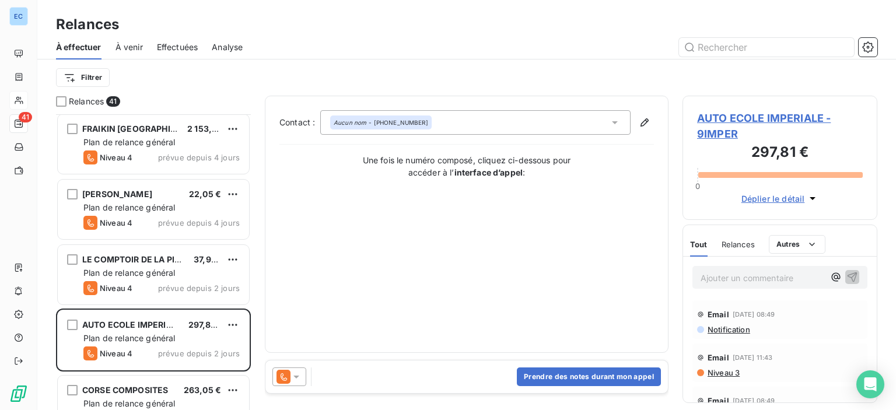
click at [722, 120] on span "AUTO ECOLE IMPERIALE - 9IMPER" at bounding box center [780, 125] width 166 height 31
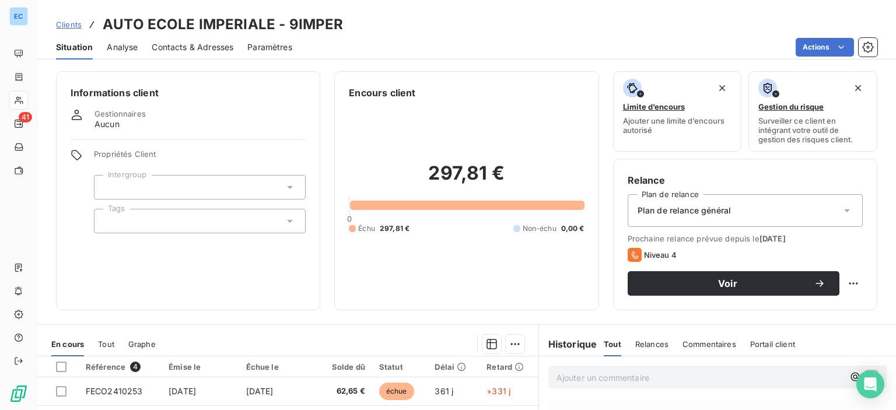
click at [217, 53] on div "Contacts & Adresses" at bounding box center [193, 47] width 82 height 24
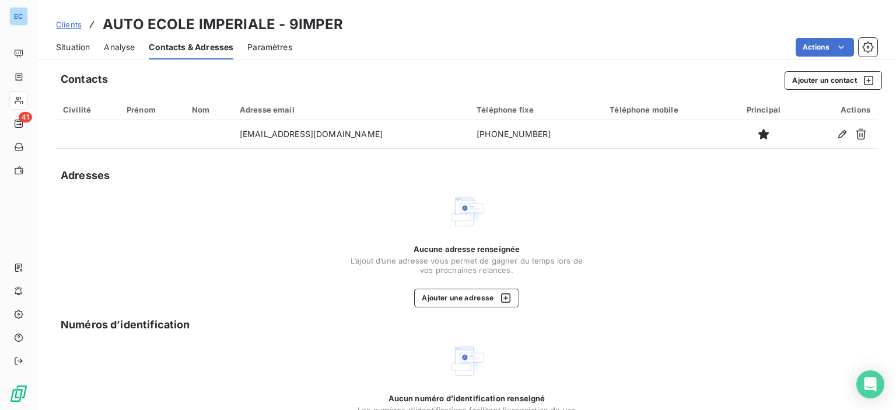
click at [217, 53] on div "Contacts & Adresses" at bounding box center [191, 47] width 85 height 24
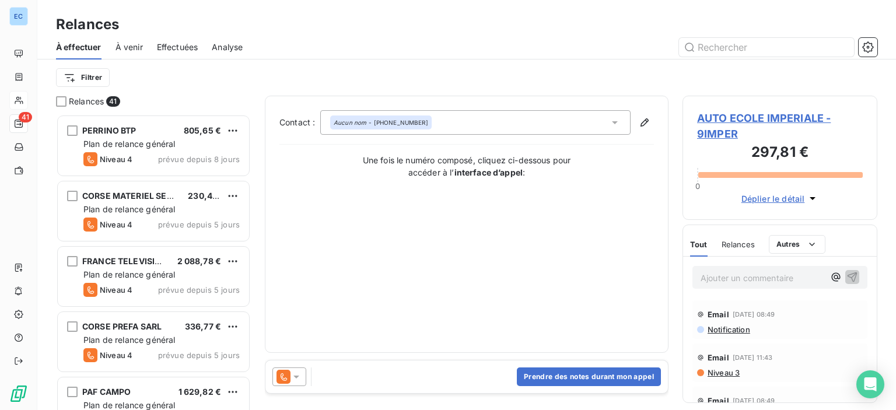
scroll to position [287, 185]
click at [756, 116] on span "AUTO ECOLE IMPERIALE - 9IMPER" at bounding box center [780, 125] width 166 height 31
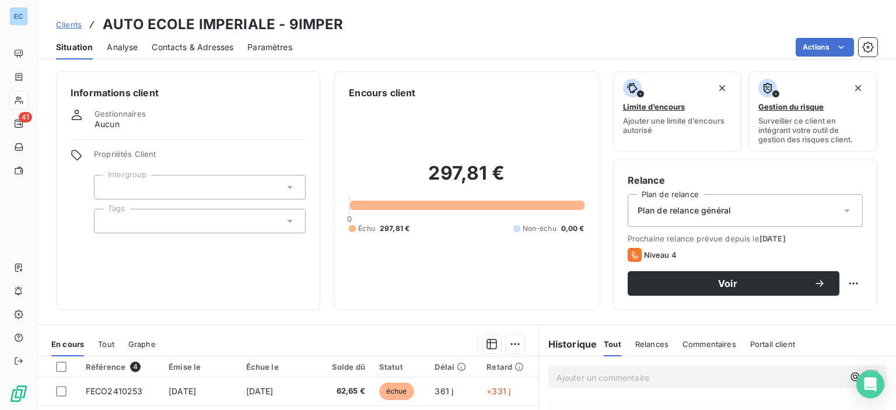
scroll to position [205, 0]
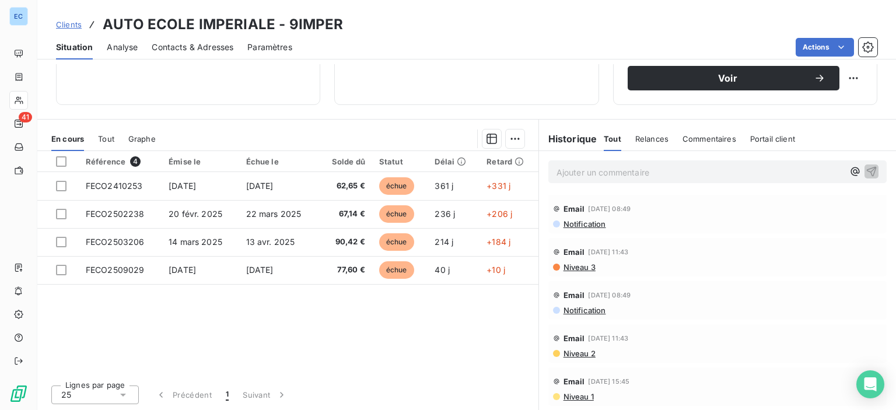
click at [205, 48] on span "Contacts & Adresses" at bounding box center [193, 47] width 82 height 12
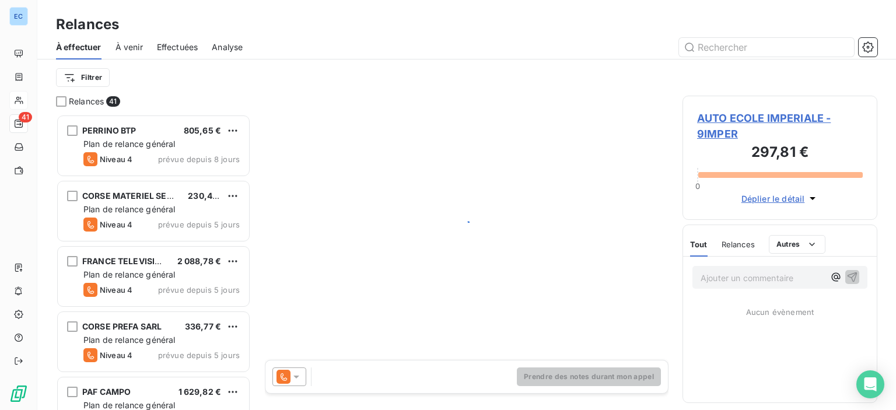
scroll to position [287, 185]
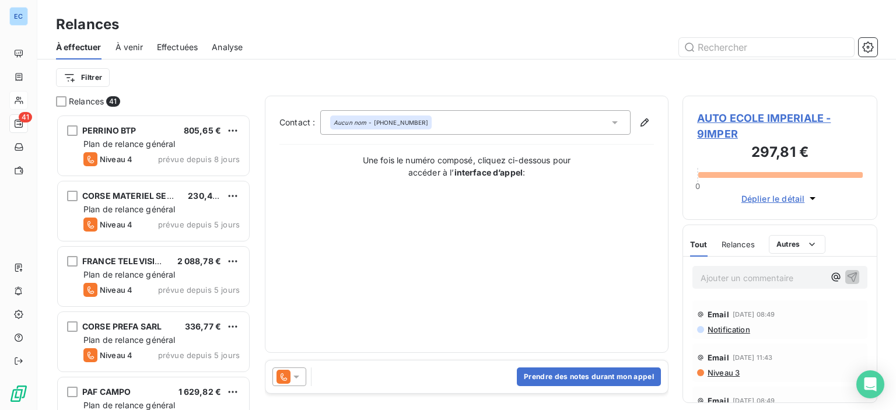
click at [371, 121] on div "Aucun nom - [PHONE_NUMBER]" at bounding box center [381, 122] width 94 height 8
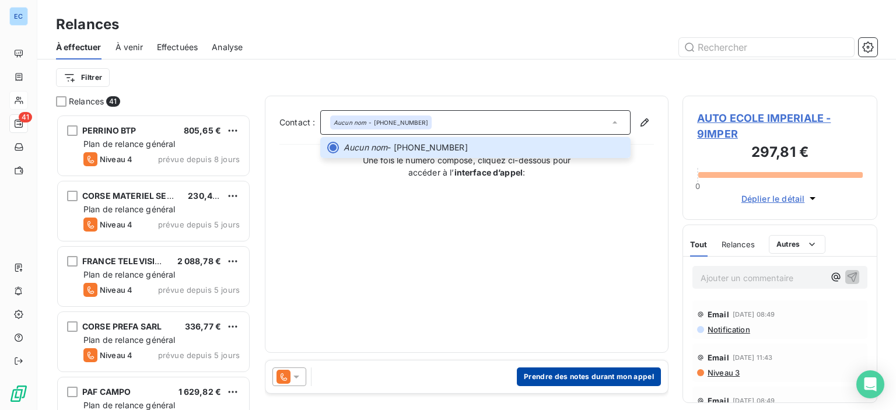
click at [566, 382] on button "Prendre des notes durant mon appel" at bounding box center [589, 376] width 144 height 19
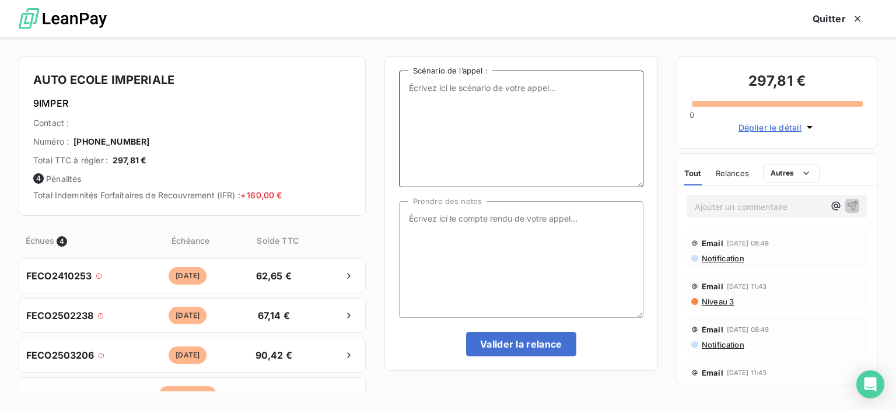
click at [424, 93] on textarea "Scénario de l’appel :" at bounding box center [521, 129] width 244 height 117
type textarea "factures impayées"
click at [413, 213] on textarea "Prendre des notes" at bounding box center [521, 259] width 244 height 117
click at [425, 226] on textarea "suite appel tél - demande de renvoi des factures sur la maul communiqué." at bounding box center [521, 259] width 244 height 117
click at [423, 225] on textarea "suite appel tél - demande de renvoi des factures sur la maul communiqué." at bounding box center [521, 259] width 244 height 117
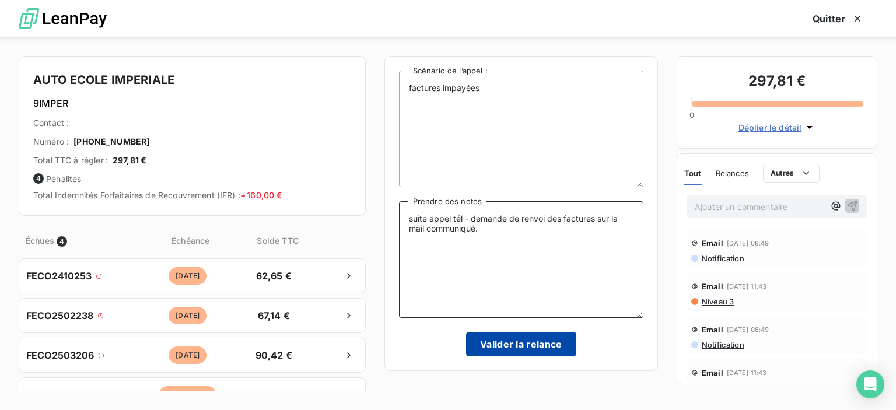
type textarea "suite appel tél - demande de renvoi des factures sur la mail communiqué."
click at [479, 335] on button "Valider la relance" at bounding box center [521, 344] width 110 height 24
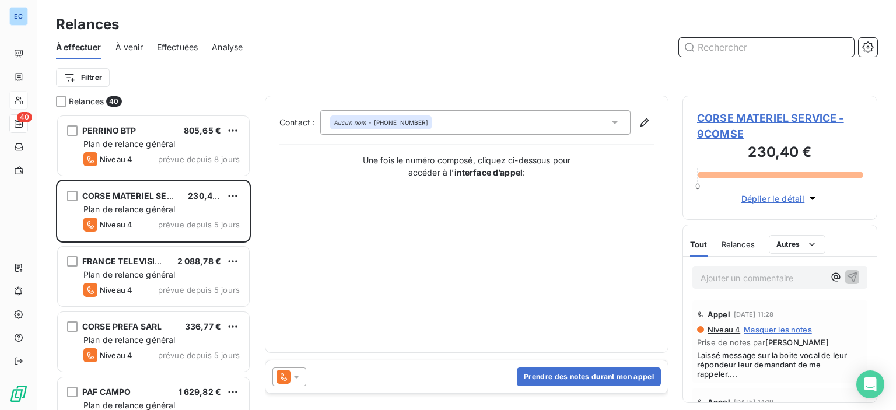
click at [169, 49] on span "Effectuées" at bounding box center [177, 47] width 41 height 12
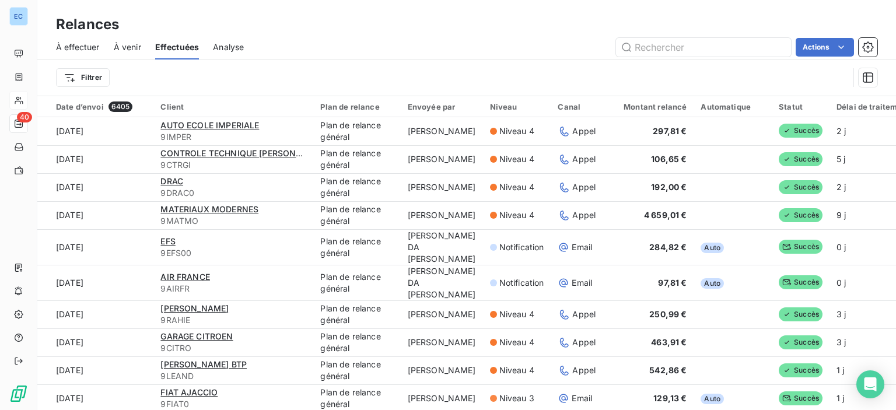
click at [72, 51] on span "À effectuer" at bounding box center [78, 47] width 44 height 12
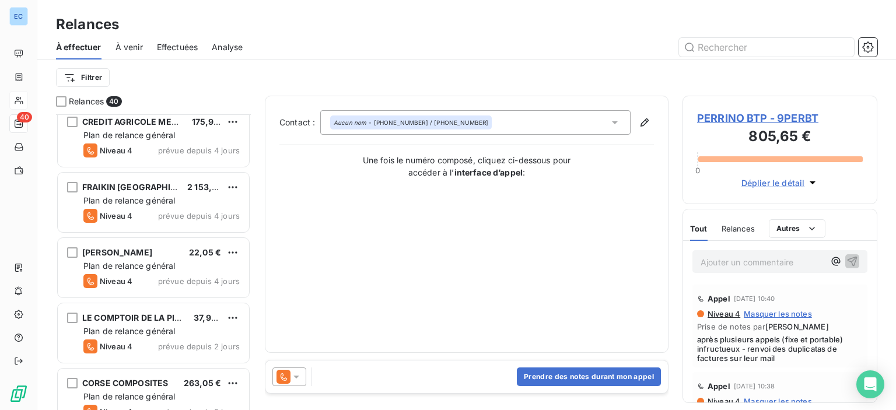
scroll to position [408, 0]
